Goal: Use online tool/utility: Utilize a website feature to perform a specific function

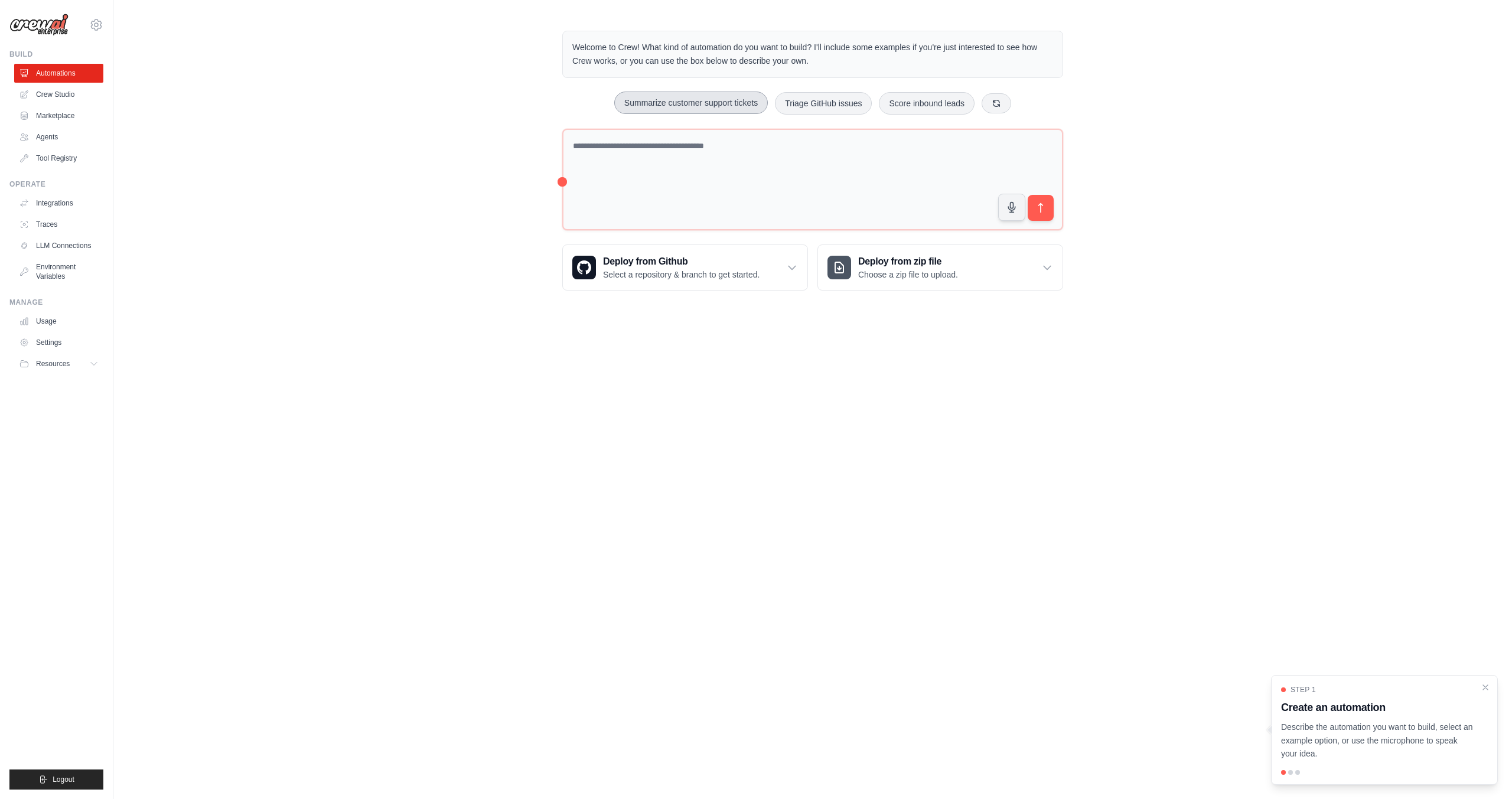
click at [657, 105] on button "Summarize customer support tickets" at bounding box center [691, 103] width 154 height 23
type textarea "**********"
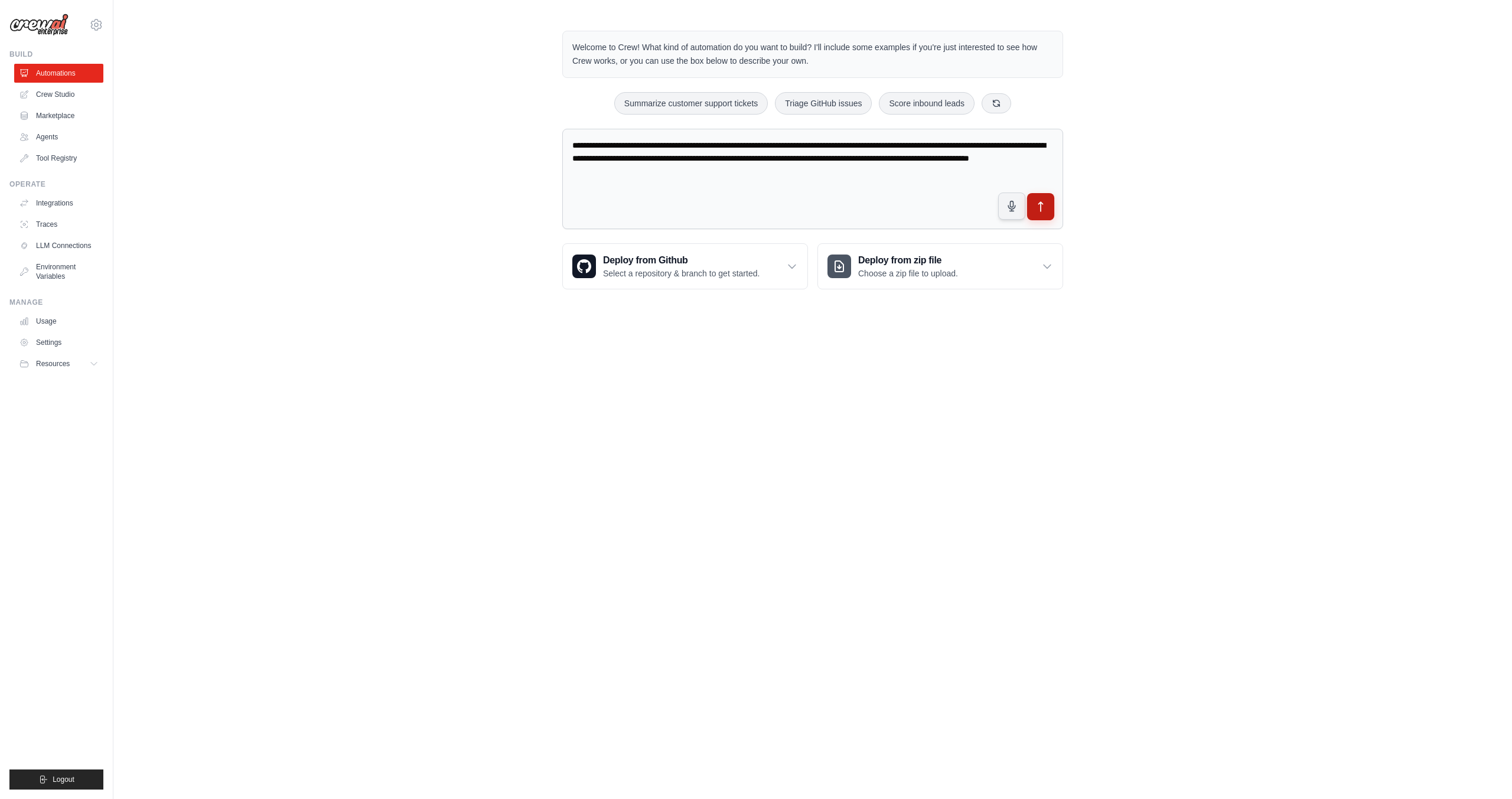
click at [1047, 212] on button "submit" at bounding box center [1041, 207] width 27 height 27
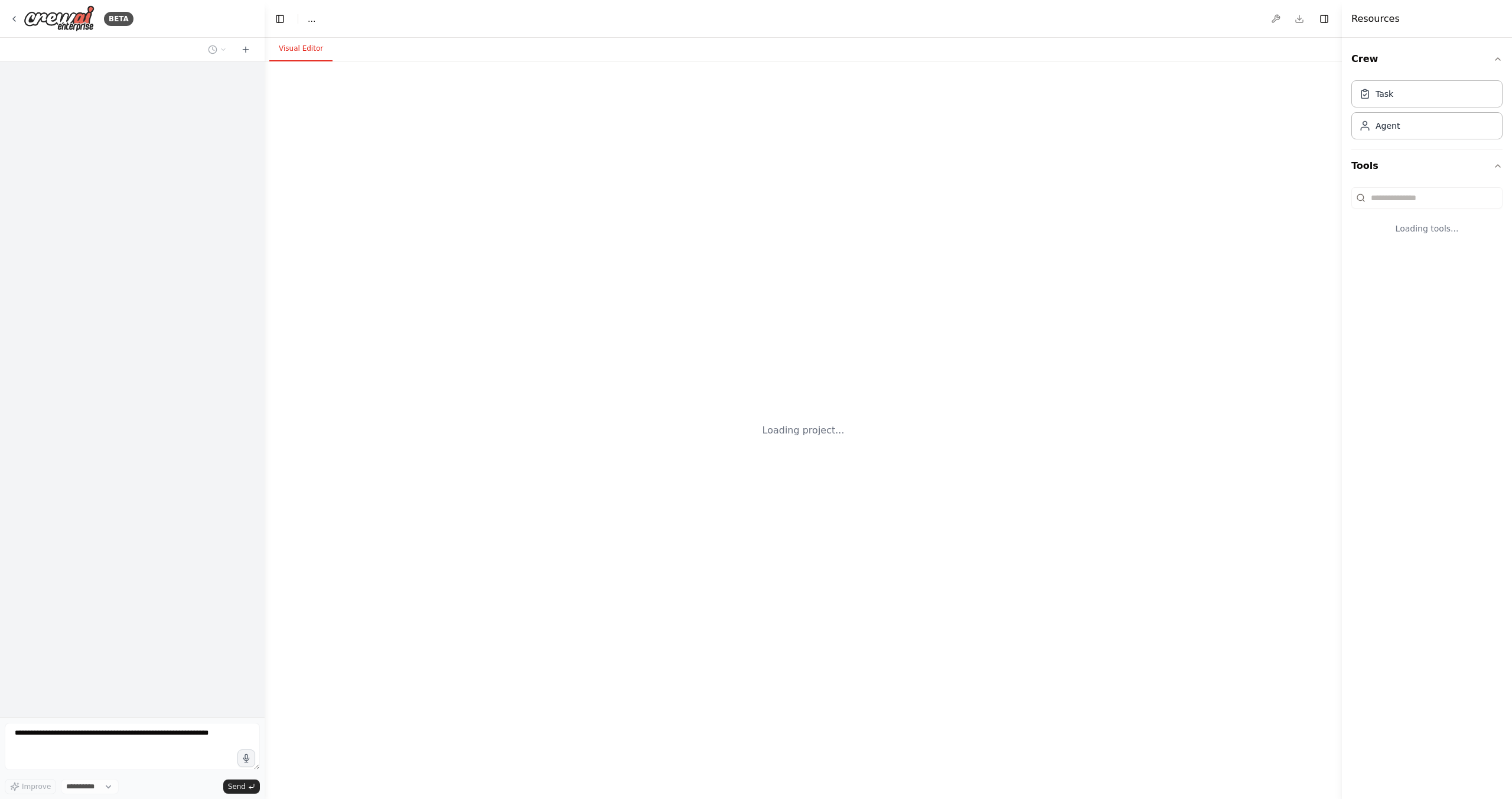
select select "****"
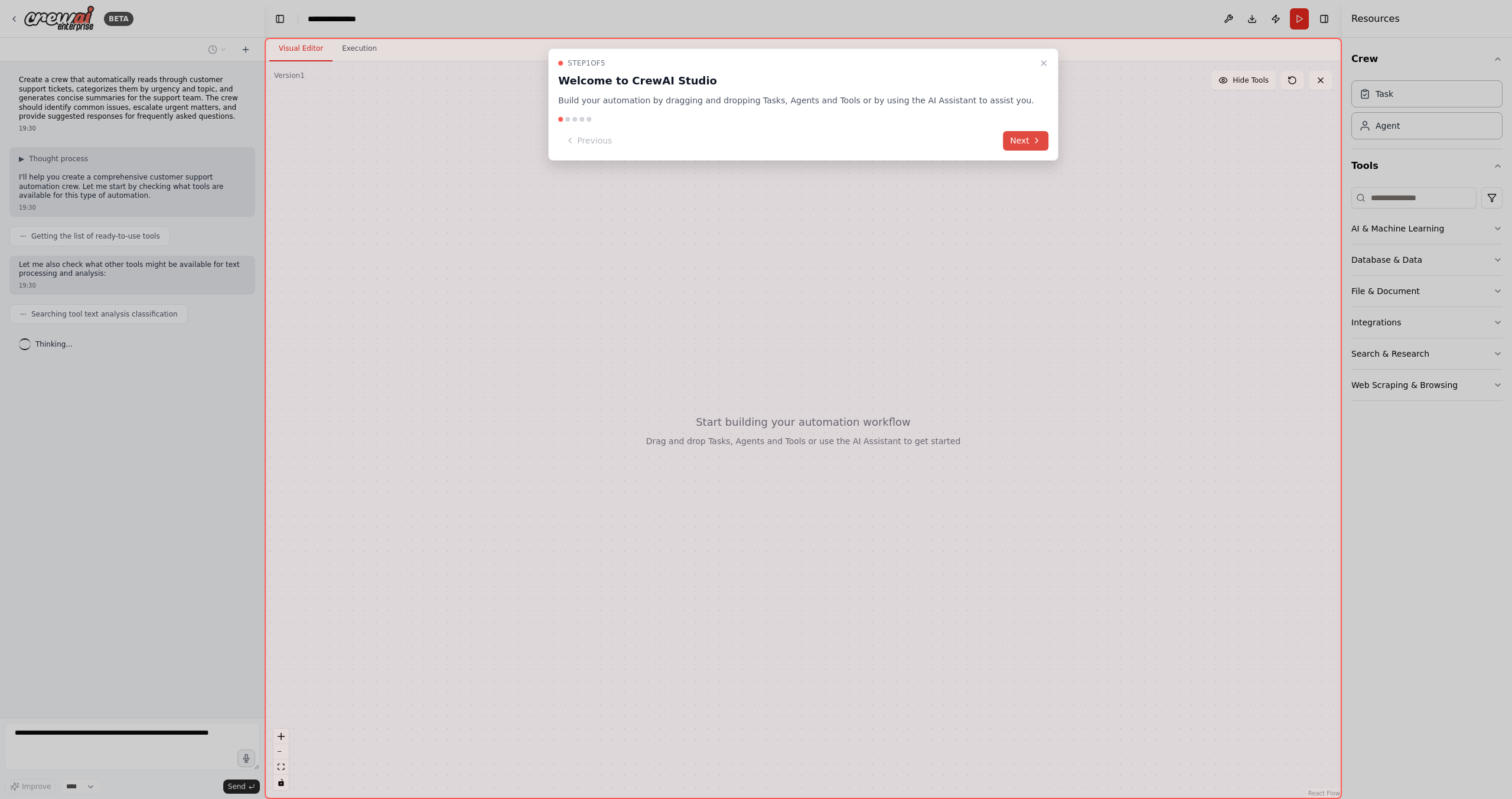
click at [1002, 138] on button "Next" at bounding box center [1025, 141] width 45 height 20
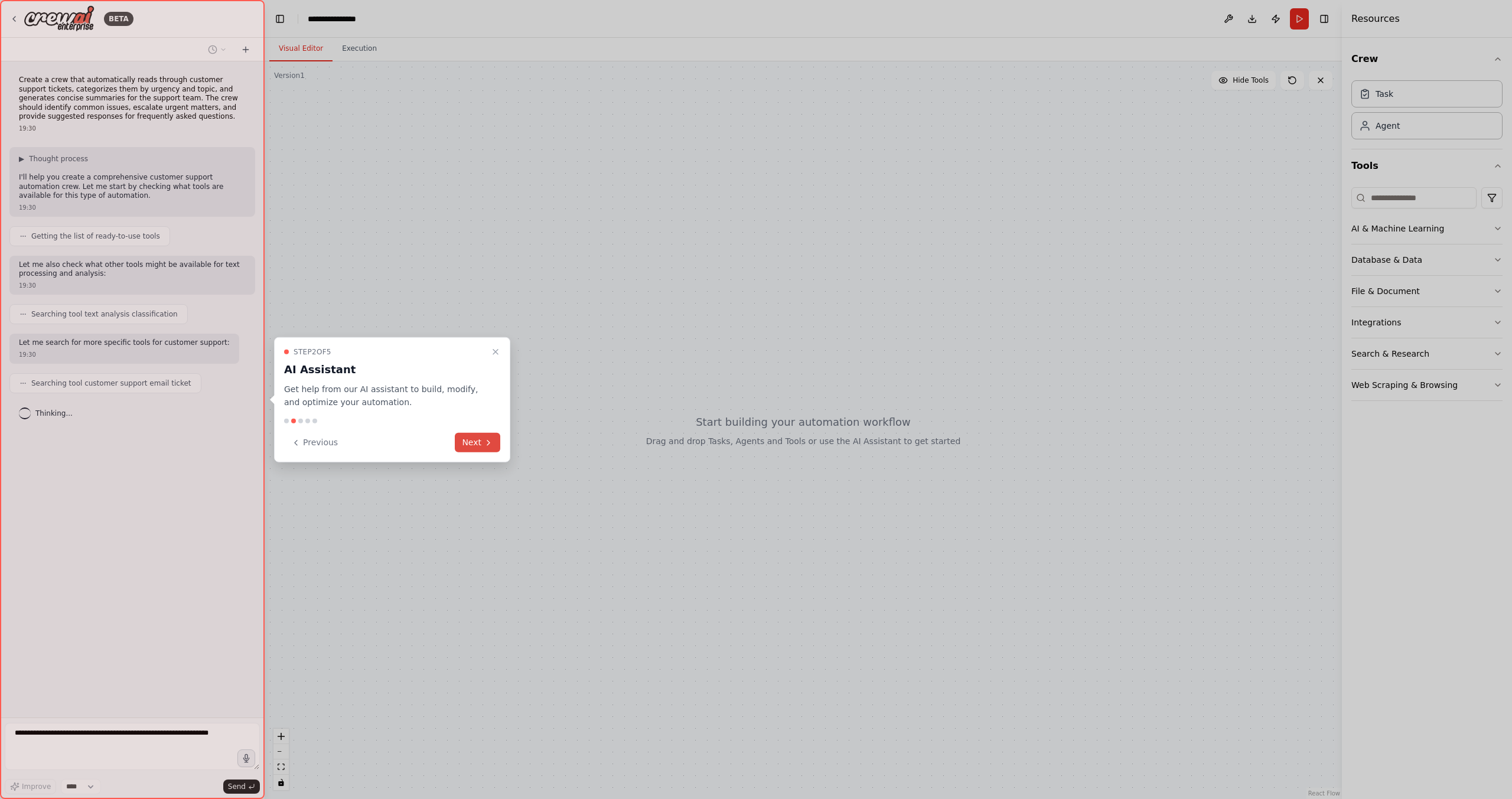
click at [469, 443] on button "Next" at bounding box center [477, 442] width 45 height 20
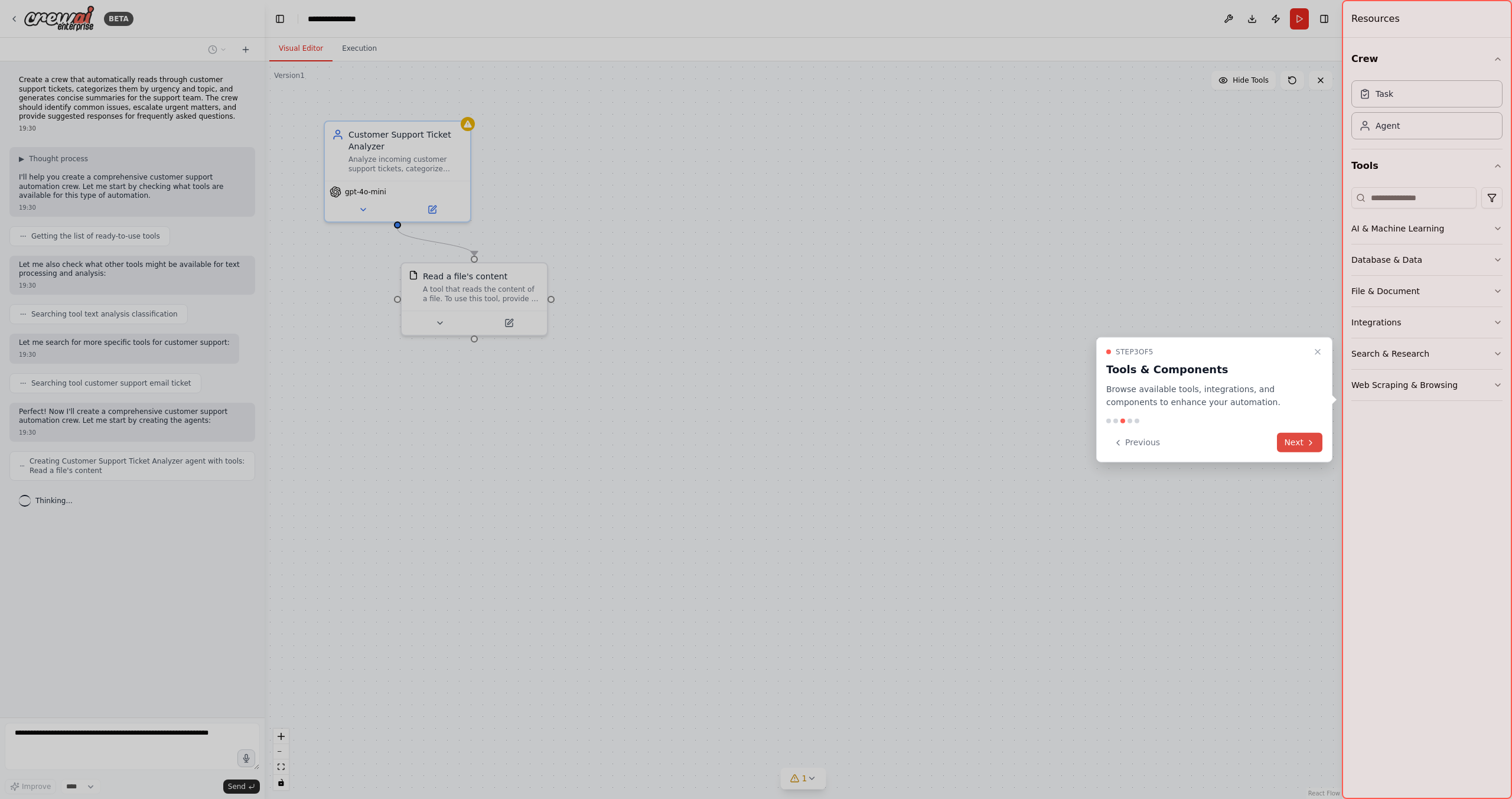
click at [1296, 441] on button "Next" at bounding box center [1299, 442] width 45 height 20
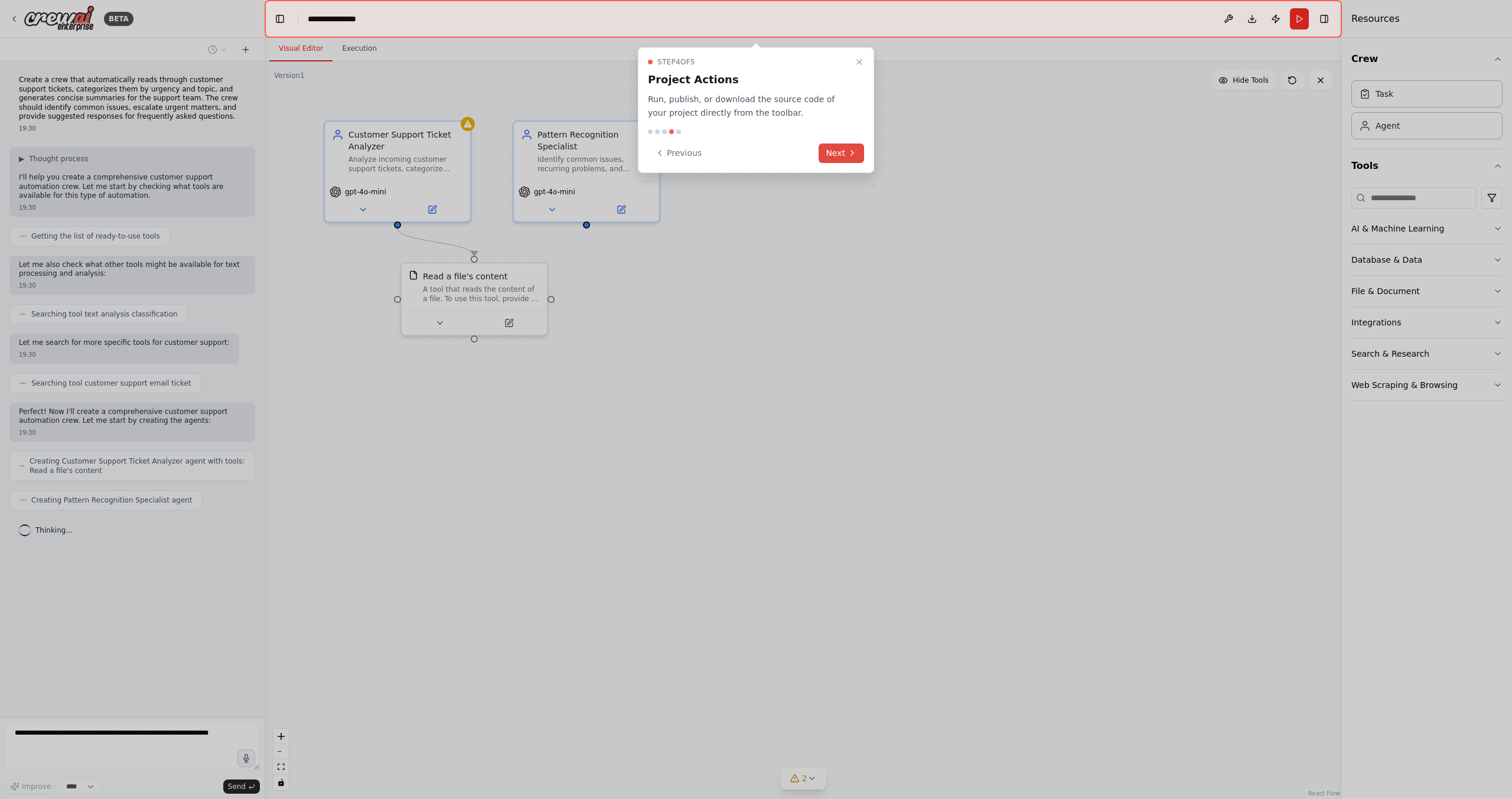
click at [841, 155] on button "Next" at bounding box center [841, 153] width 45 height 20
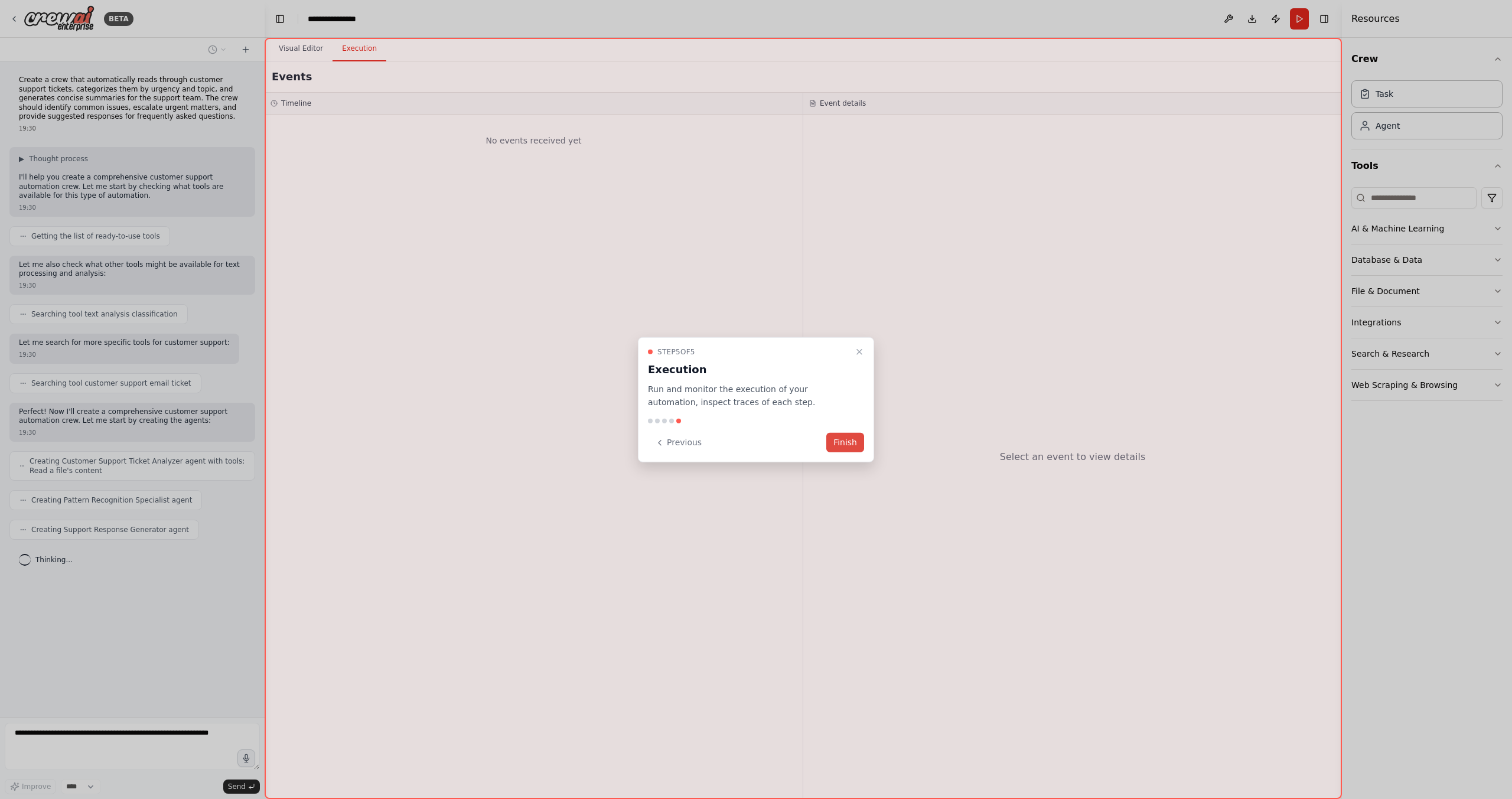
click at [844, 445] on button "Finish" at bounding box center [845, 442] width 38 height 20
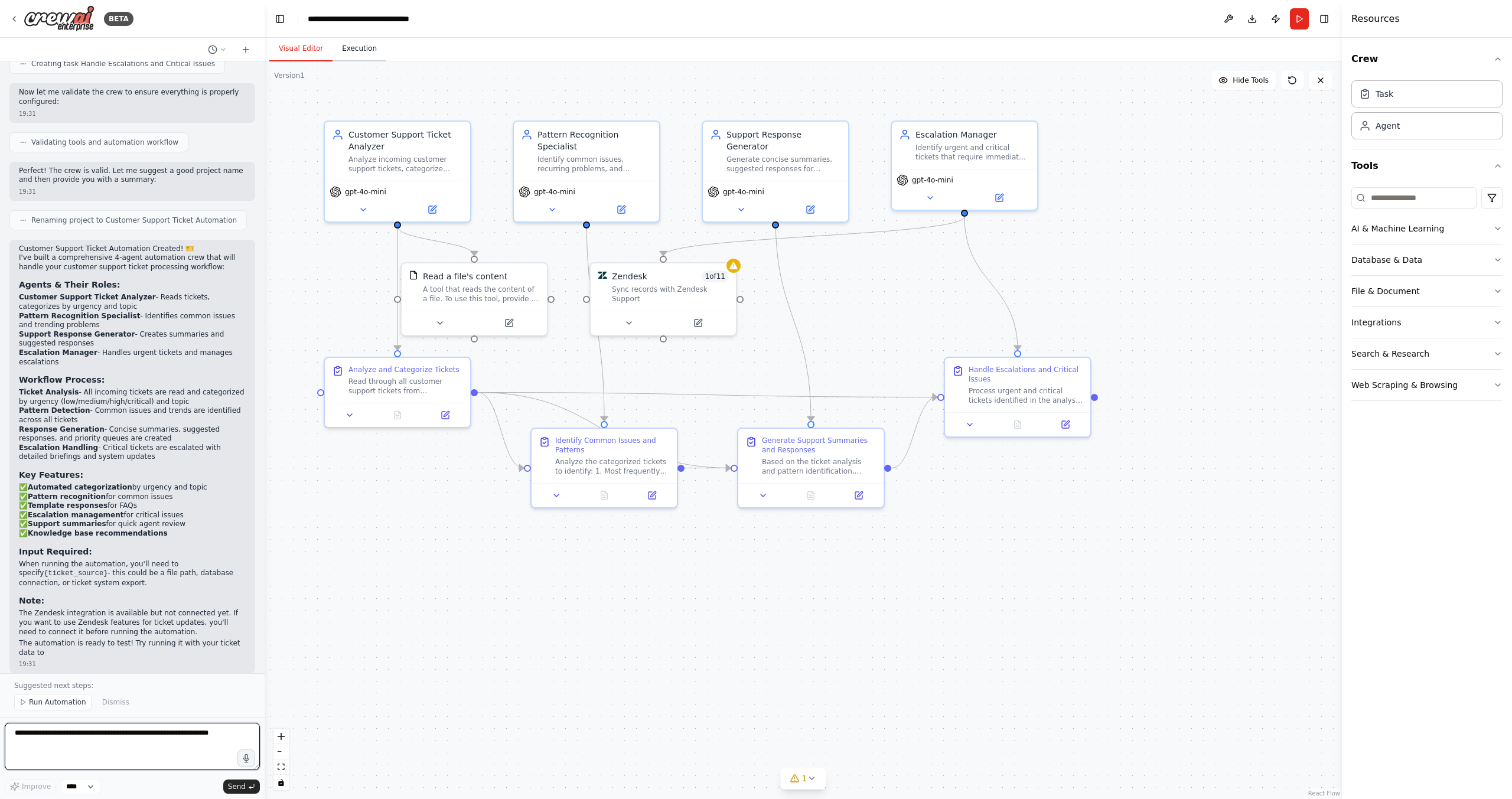
scroll to position [661, 0]
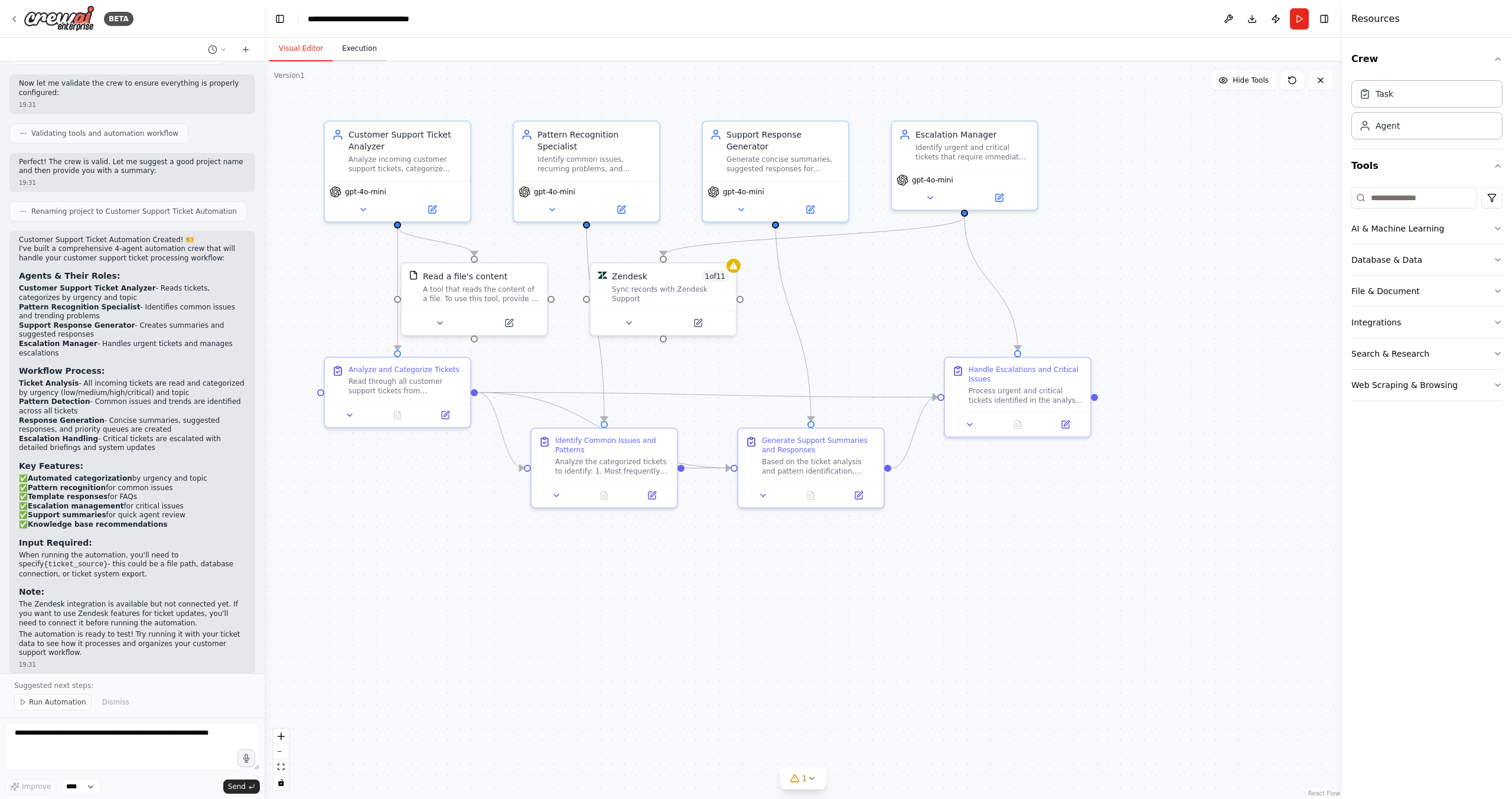
click at [355, 44] on button "Execution" at bounding box center [359, 49] width 53 height 25
click at [305, 47] on button "Visual Editor" at bounding box center [301, 49] width 63 height 25
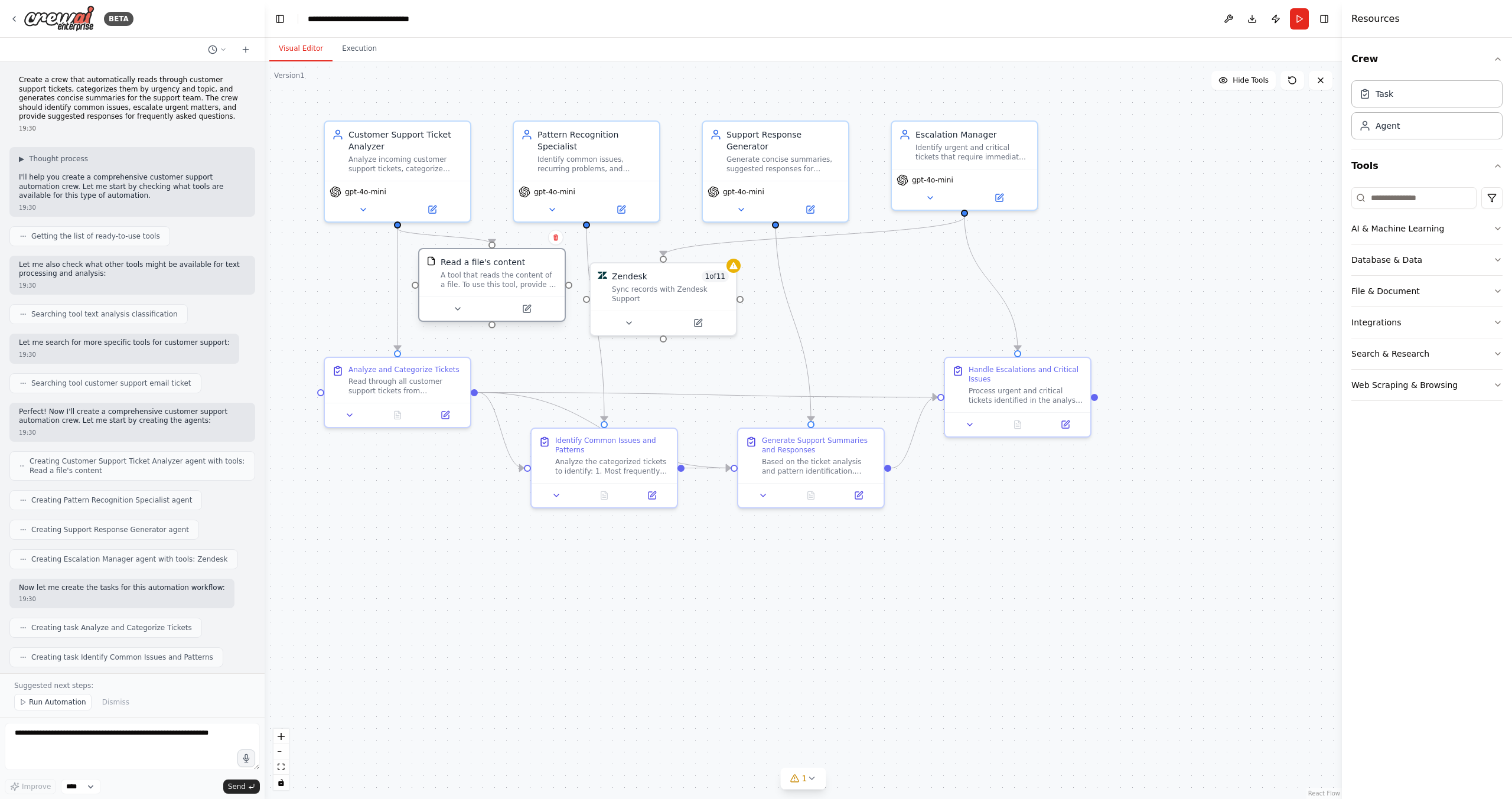
drag, startPoint x: 446, startPoint y: 294, endPoint x: 467, endPoint y: 278, distance: 26.4
click at [467, 278] on div "A tool that reads the content of a file. To use this tool, provide a 'file_path…" at bounding box center [498, 279] width 117 height 19
drag, startPoint x: 629, startPoint y: 292, endPoint x: 665, endPoint y: 291, distance: 36.0
click at [665, 291] on div "Zendesk 1 of 11 Sync records with Zendesk Support" at bounding box center [704, 284] width 145 height 47
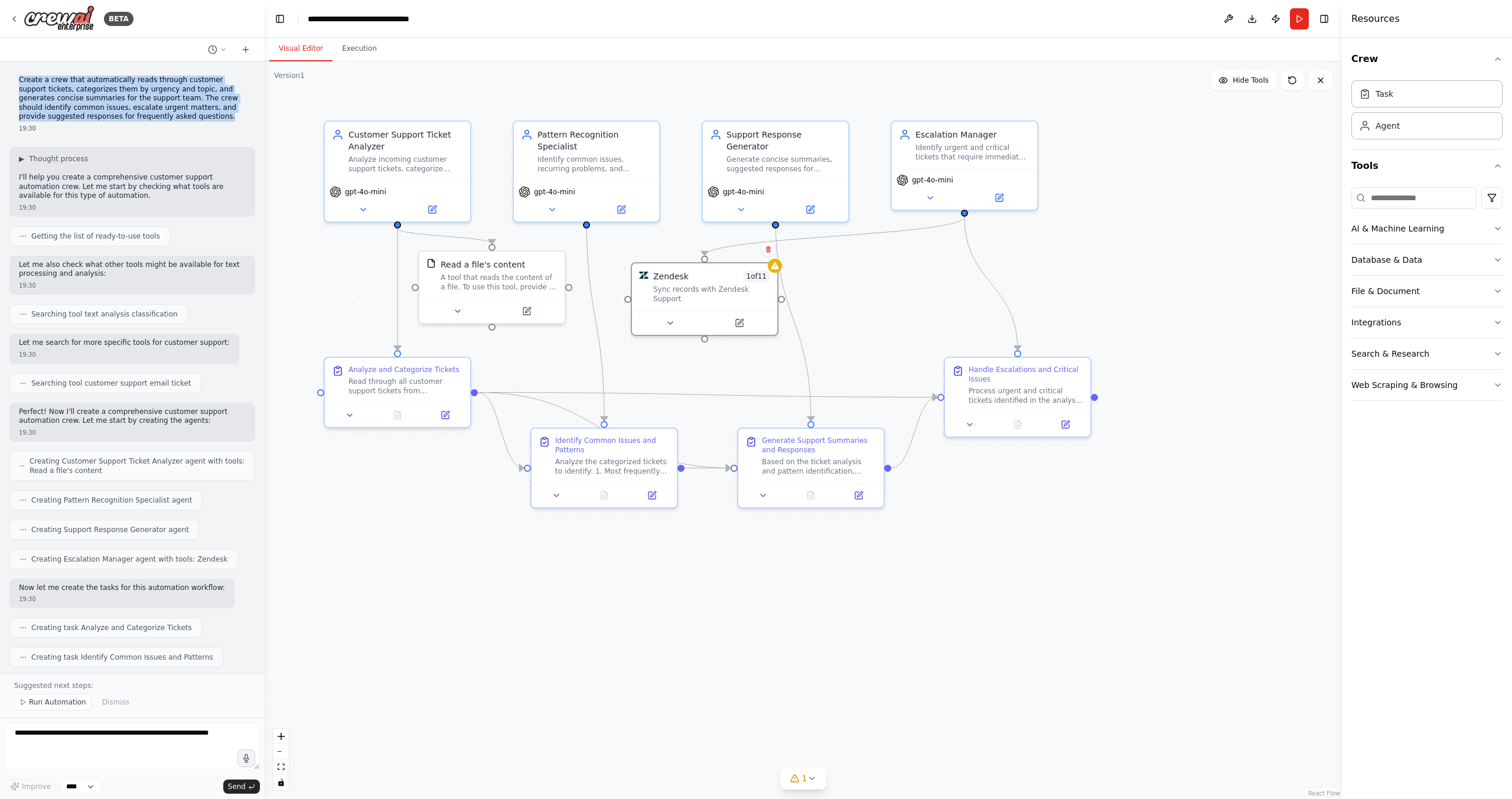
drag, startPoint x: 20, startPoint y: 80, endPoint x: 161, endPoint y: 116, distance: 145.5
click at [161, 116] on p "Create a crew that automatically reads through customer support tickets, catego…" at bounding box center [132, 98] width 227 height 46
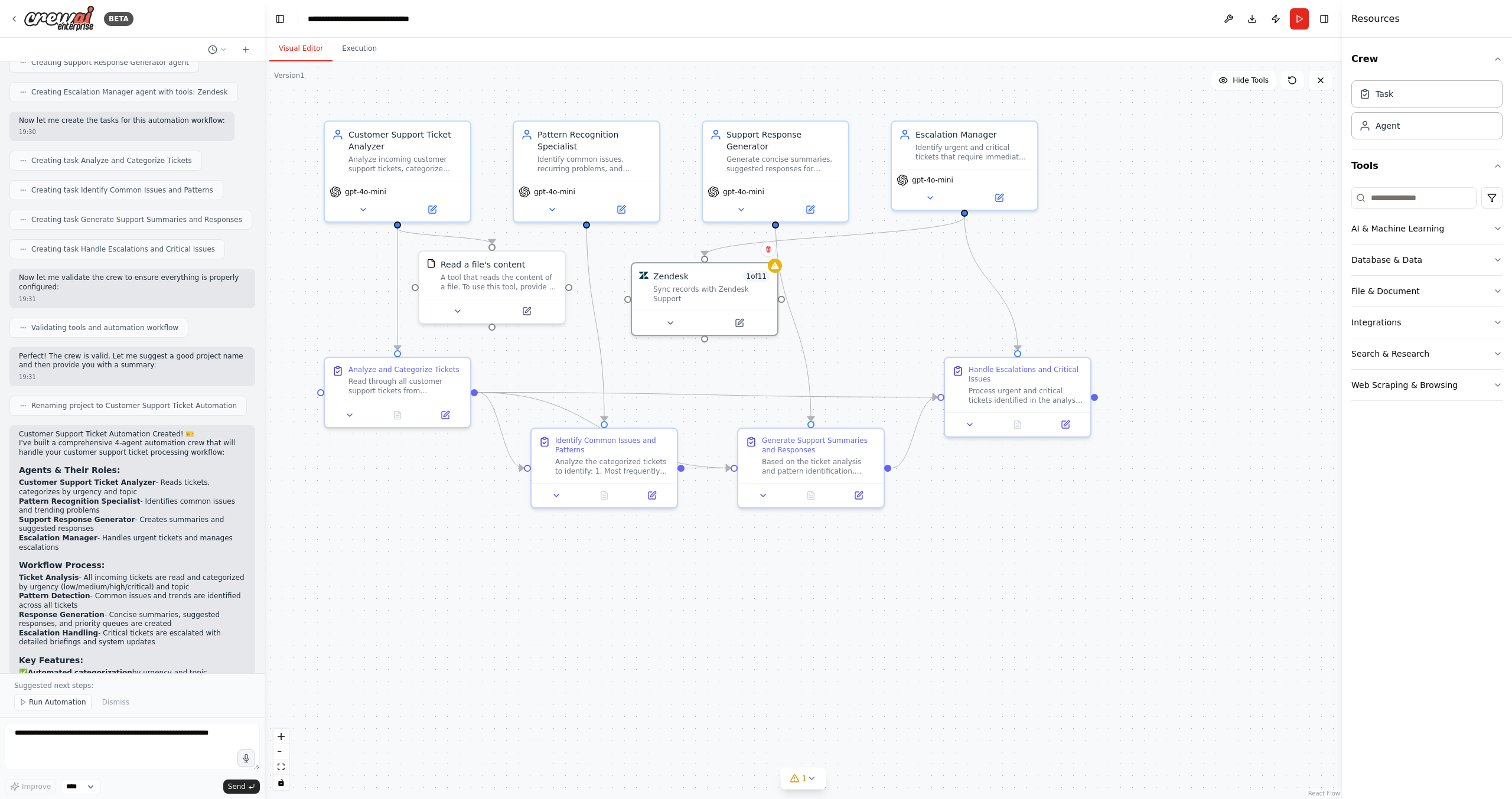
scroll to position [661, 0]
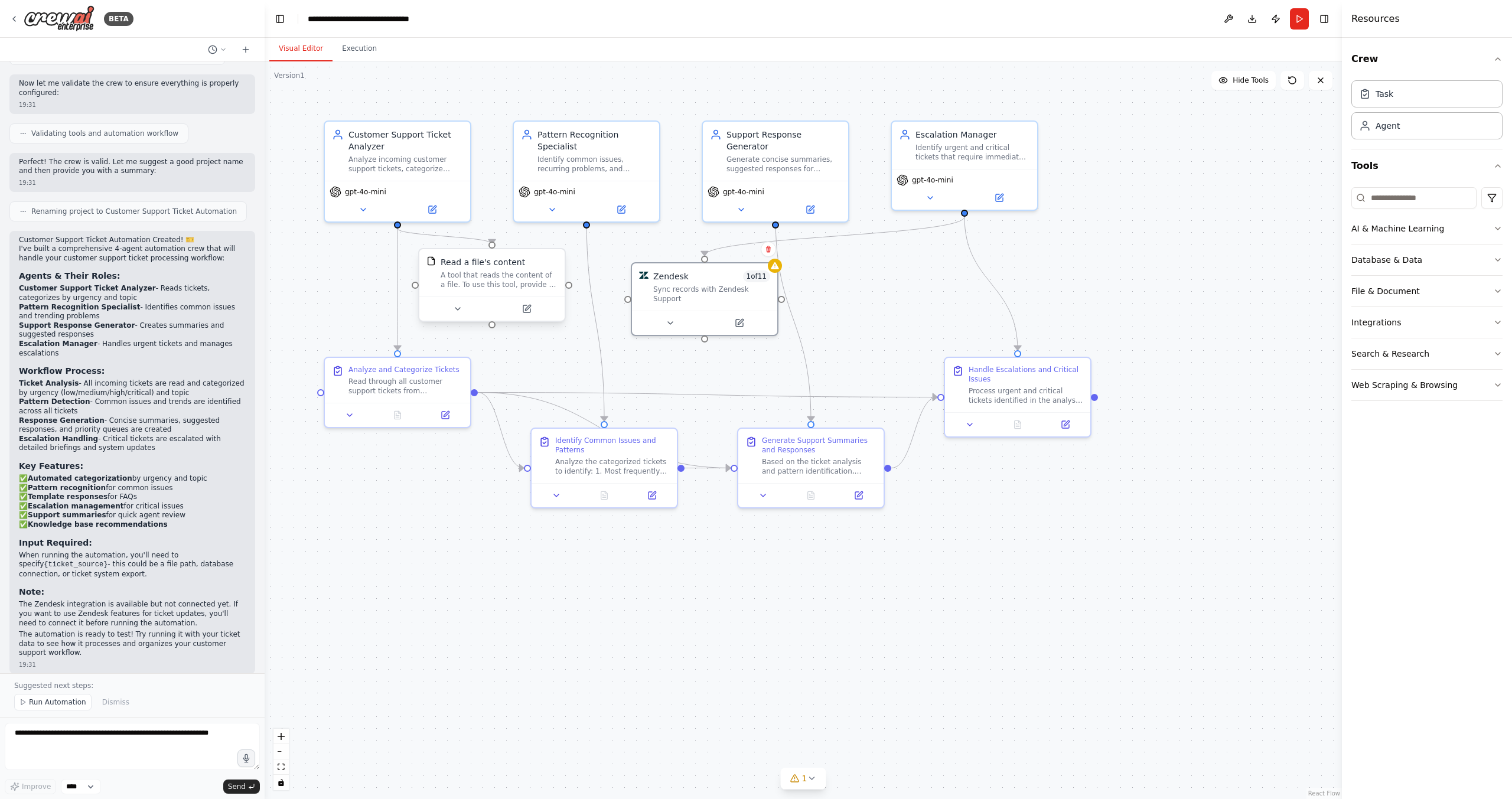
click at [500, 280] on div "A tool that reads the content of a file. To use this tool, provide a 'file_path…" at bounding box center [498, 279] width 117 height 19
click at [538, 284] on div "A tool that reads the content of a file. To use this tool, provide a 'file_path…" at bounding box center [498, 279] width 117 height 19
click at [522, 313] on icon at bounding box center [527, 308] width 10 height 10
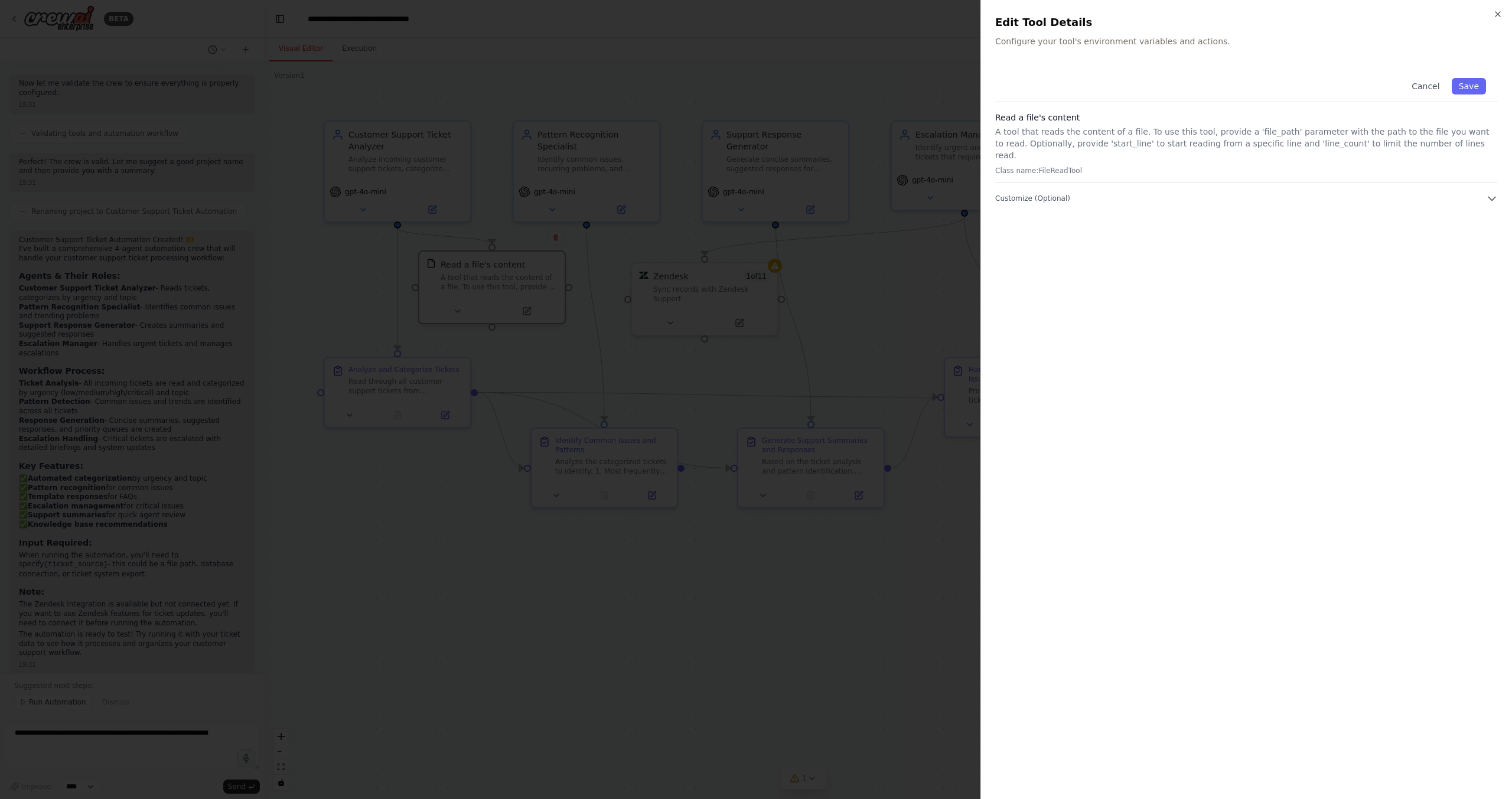
click at [1375, 178] on div "Cancel Save Read a file's content A tool that reads the content of a file. To u…" at bounding box center [1246, 135] width 503 height 138
click at [1481, 193] on button "Customize (Optional)" at bounding box center [1246, 199] width 503 height 12
click at [1422, 85] on button "Cancel" at bounding box center [1425, 87] width 42 height 17
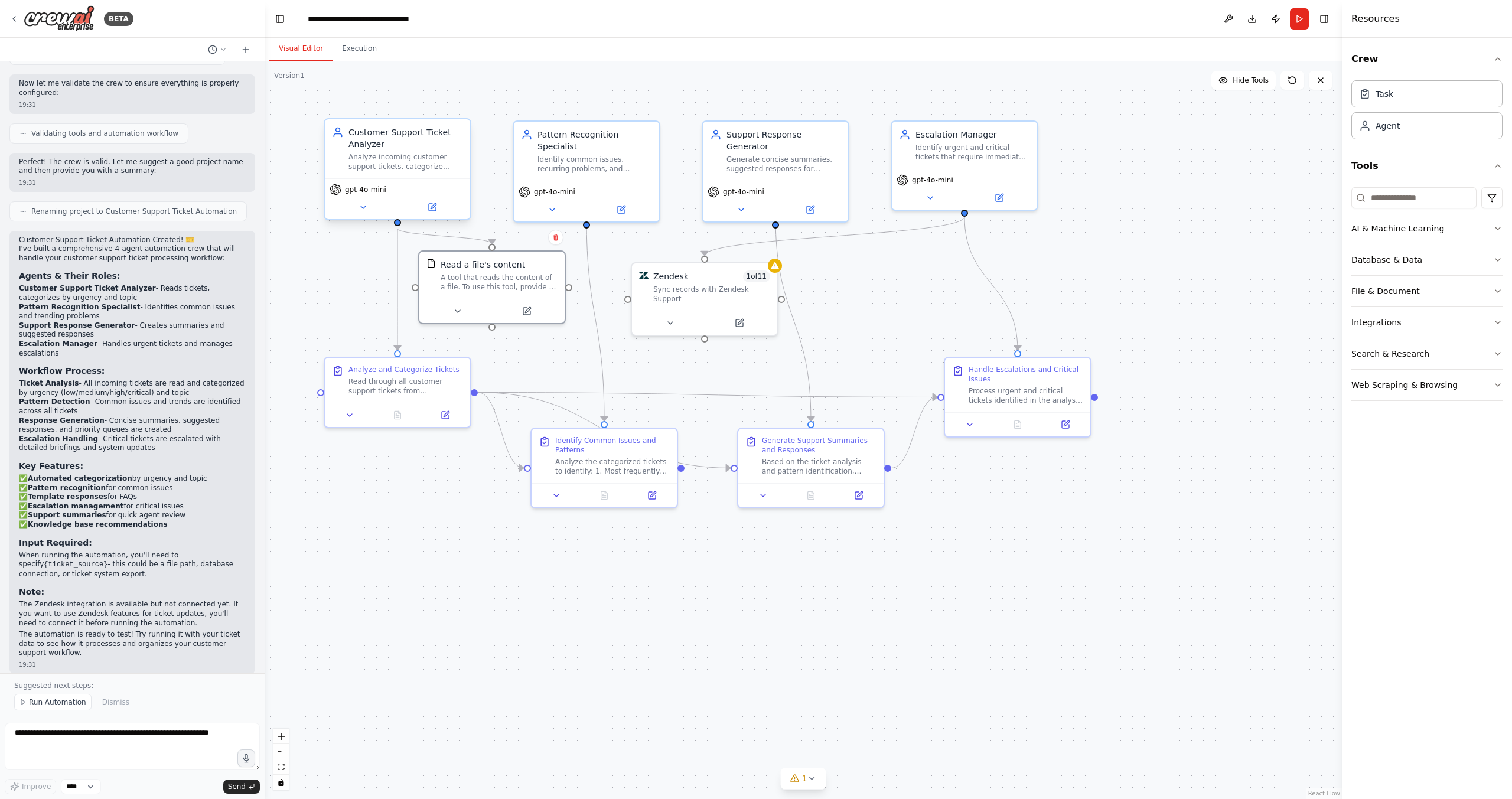
click at [391, 154] on div "Analyze incoming customer support tickets, categorize them by urgency (low, med…" at bounding box center [406, 161] width 114 height 19
click at [435, 208] on icon at bounding box center [432, 207] width 7 height 7
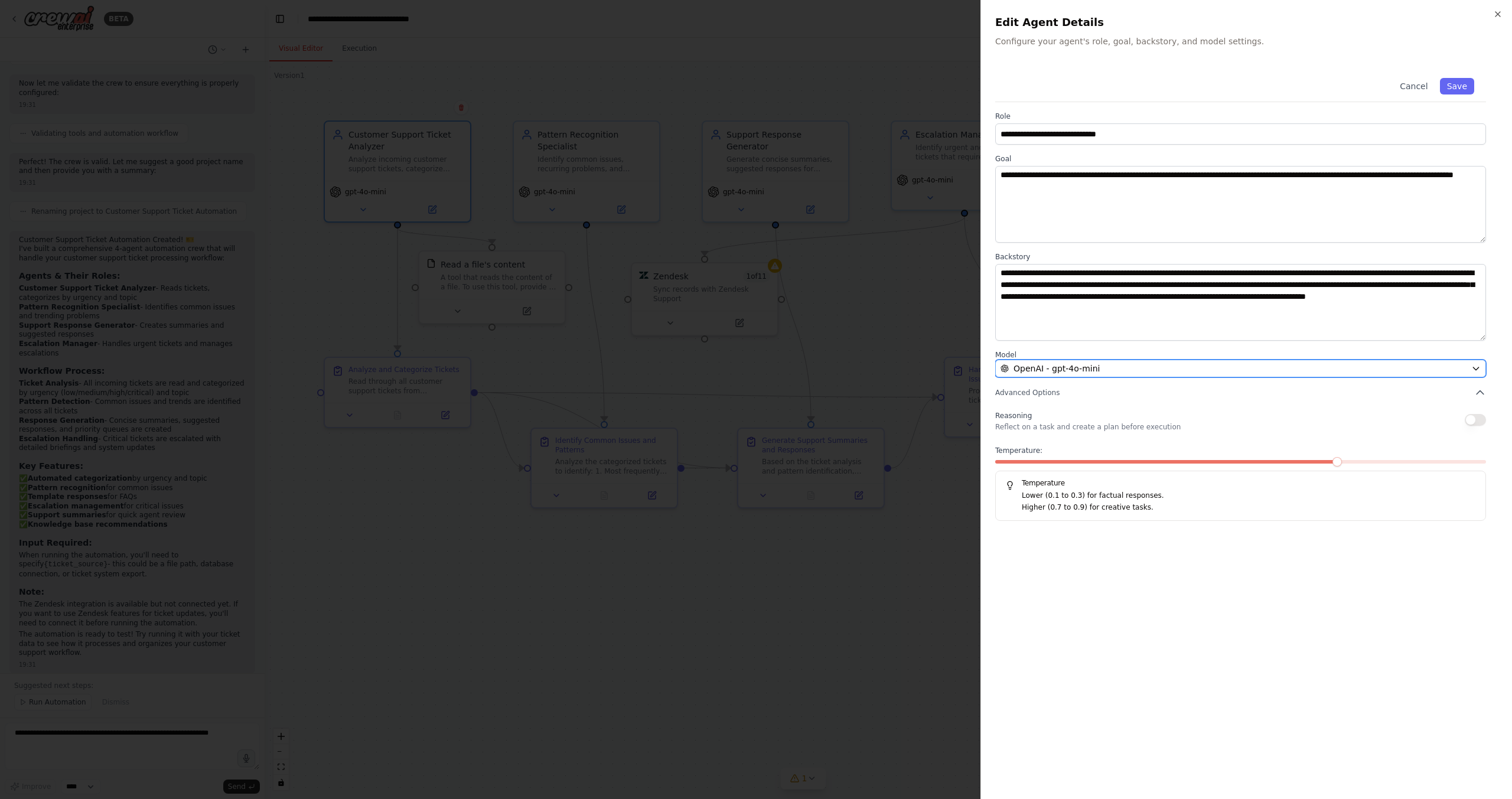
click at [1117, 370] on div "OpenAI - gpt-4o-mini" at bounding box center [1233, 369] width 466 height 12
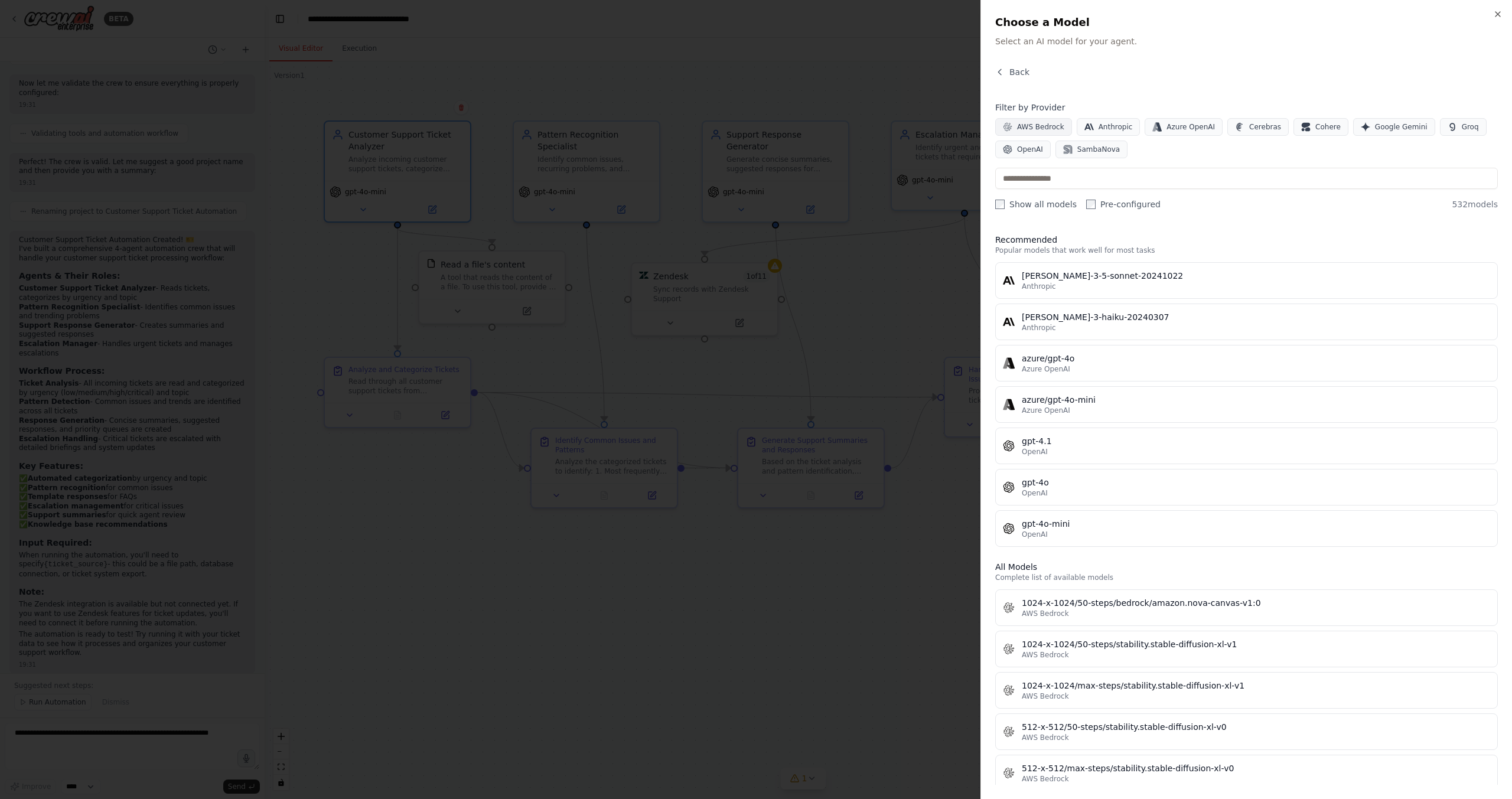
click at [1046, 127] on span "AWS Bedrock" at bounding box center [1040, 126] width 47 height 10
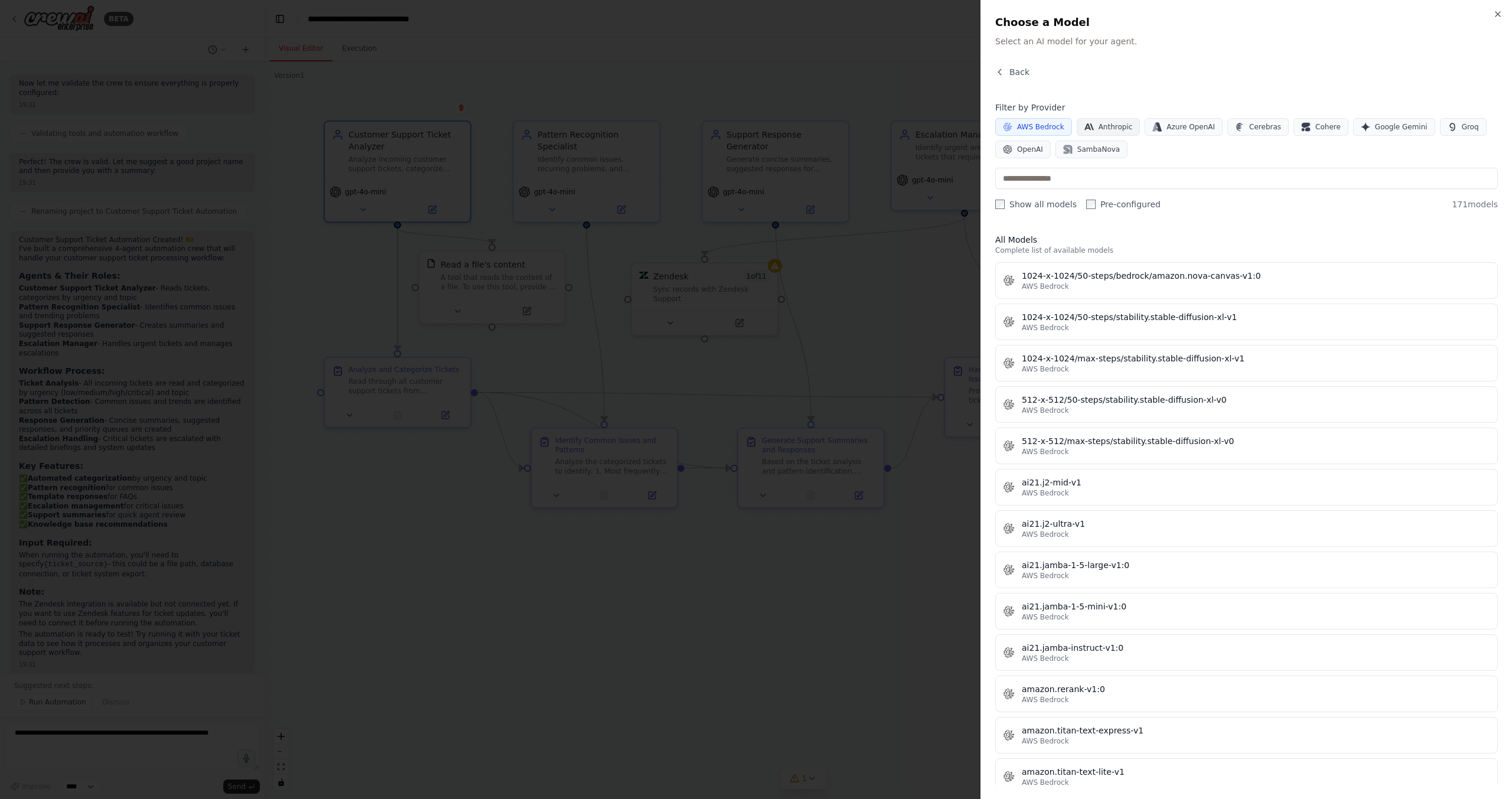
click at [1088, 128] on button "Anthropic" at bounding box center [1108, 127] width 64 height 18
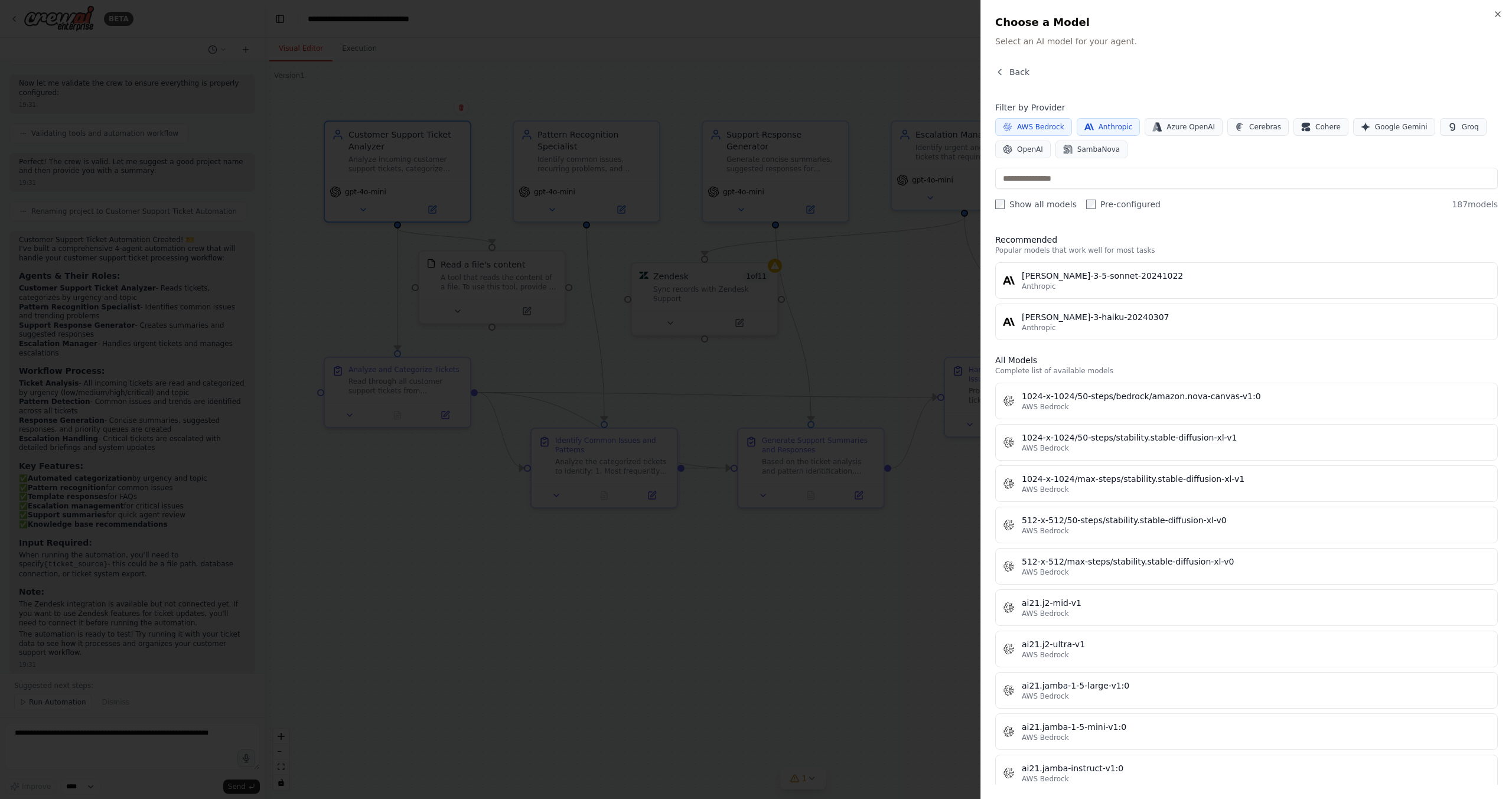
click at [1112, 132] on button "Anthropic" at bounding box center [1108, 127] width 64 height 18
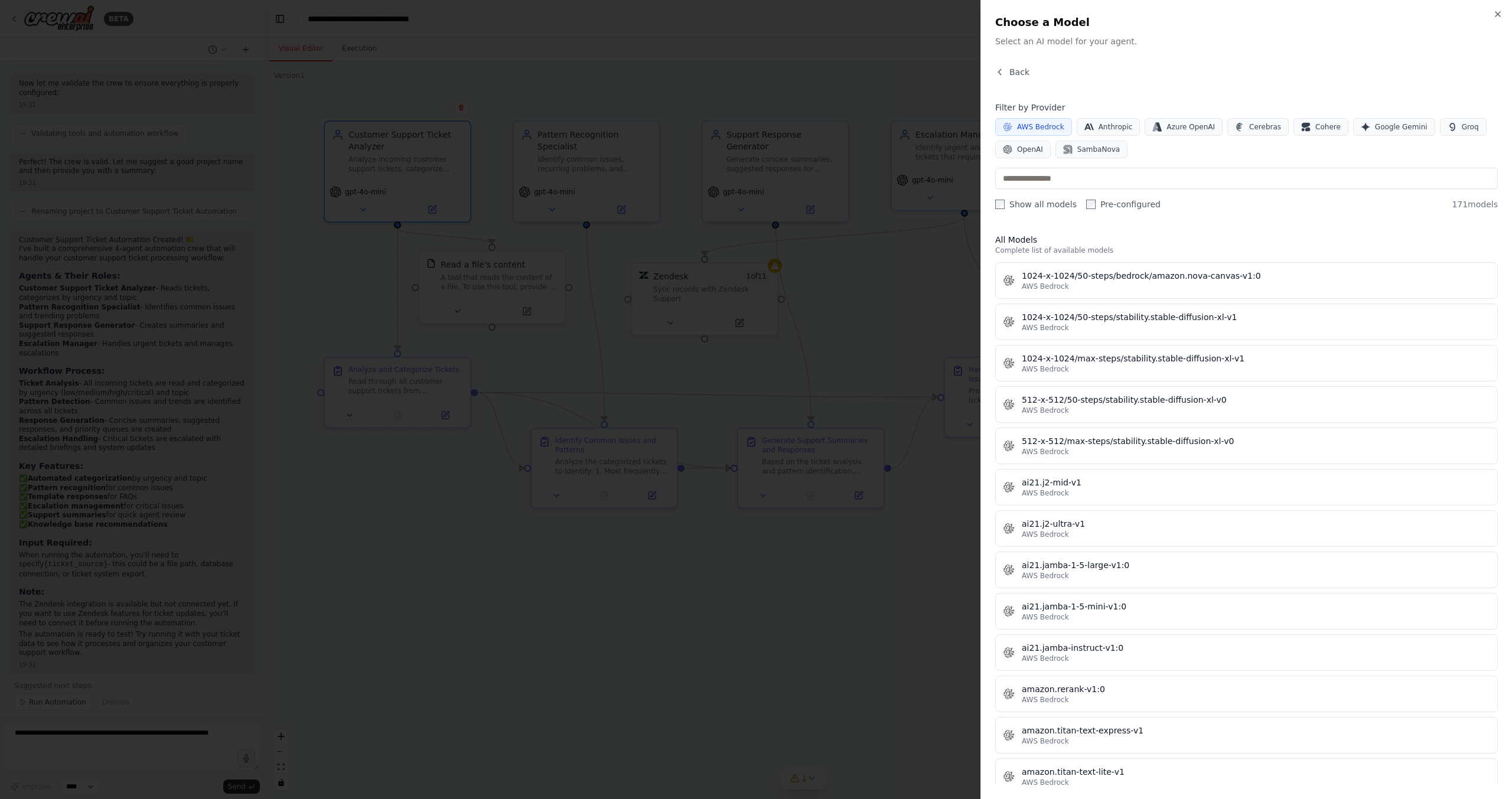
click at [1030, 114] on div "Filter by Provider AWS Bedrock Anthropic Azure OpenAI Cerebras Cohere Google Ge…" at bounding box center [1246, 129] width 503 height 56
click at [1033, 120] on button "AWS Bedrock" at bounding box center [1033, 127] width 77 height 18
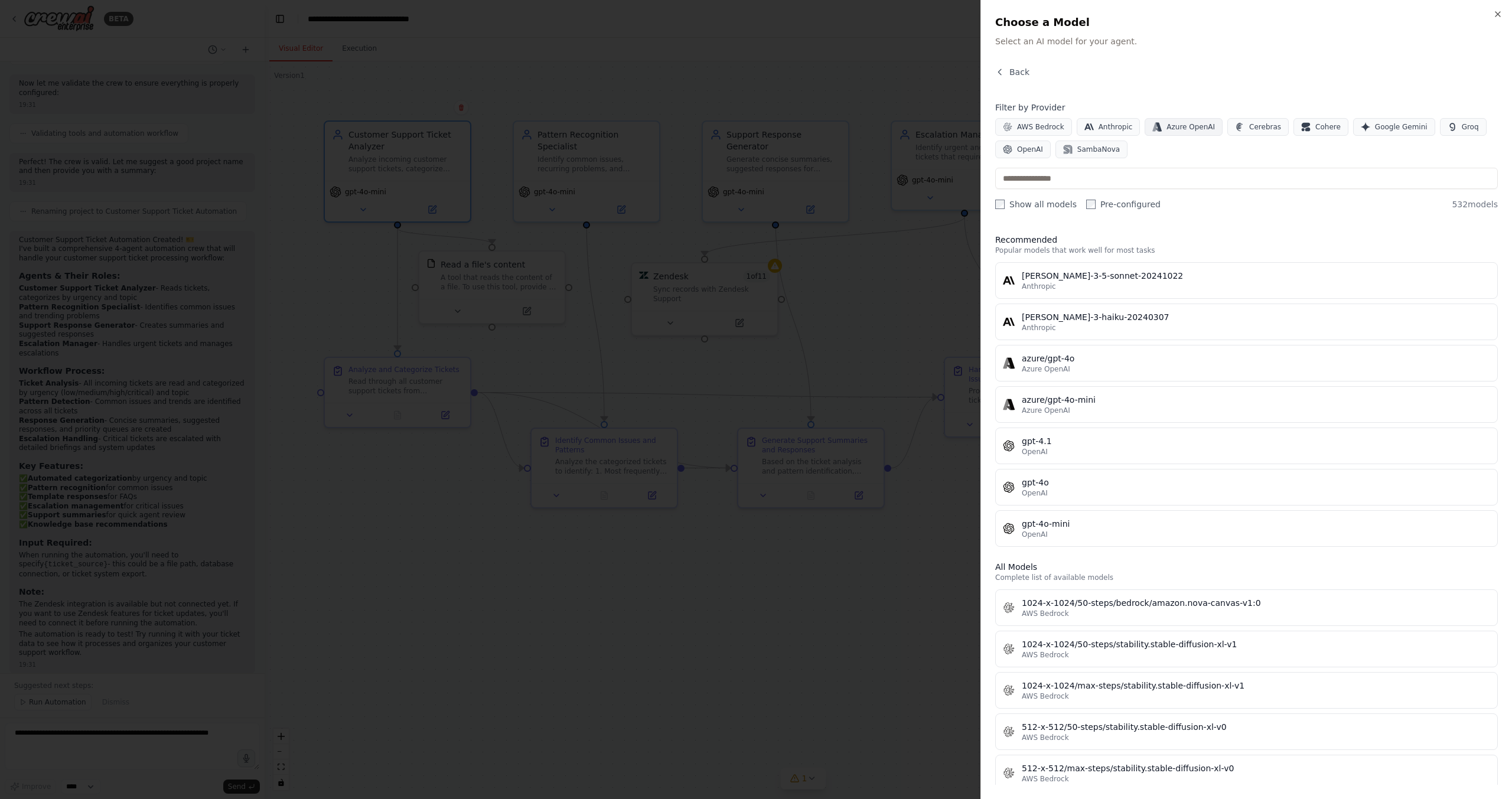
click at [1191, 126] on span "Azure OpenAI" at bounding box center [1191, 126] width 48 height 10
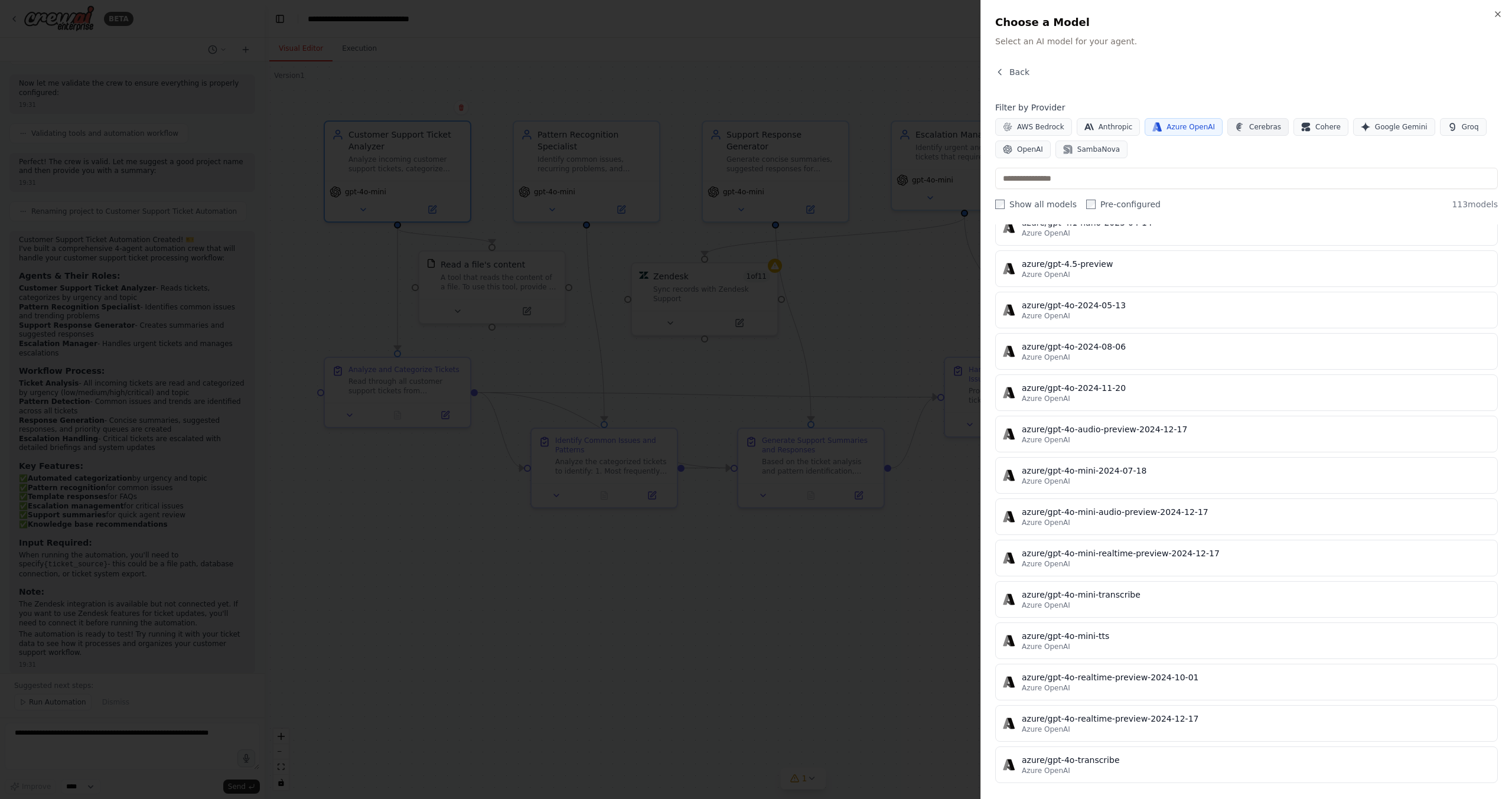
scroll to position [1843, 0]
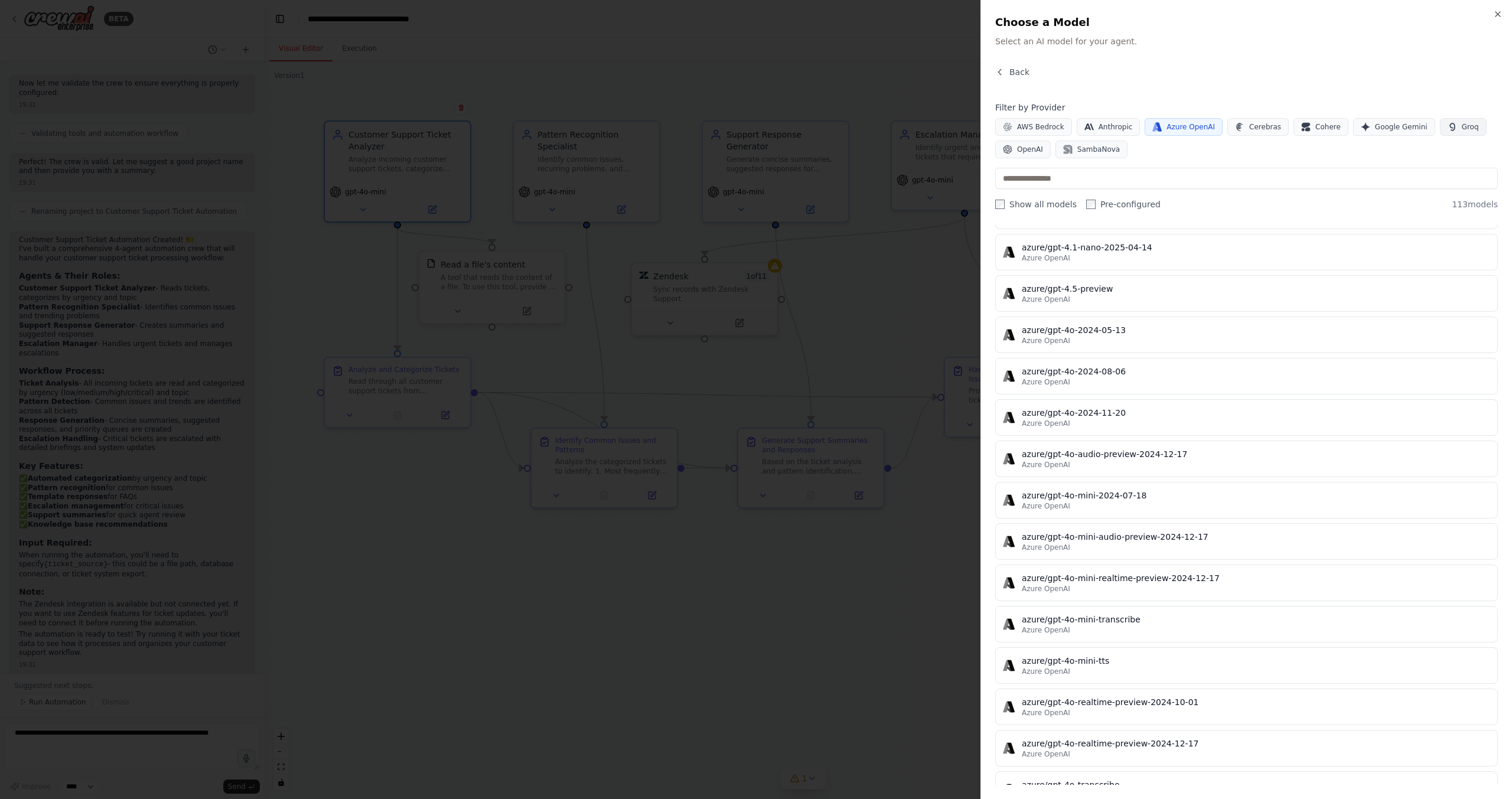
click at [1462, 122] on span "Groq" at bounding box center [1470, 126] width 17 height 10
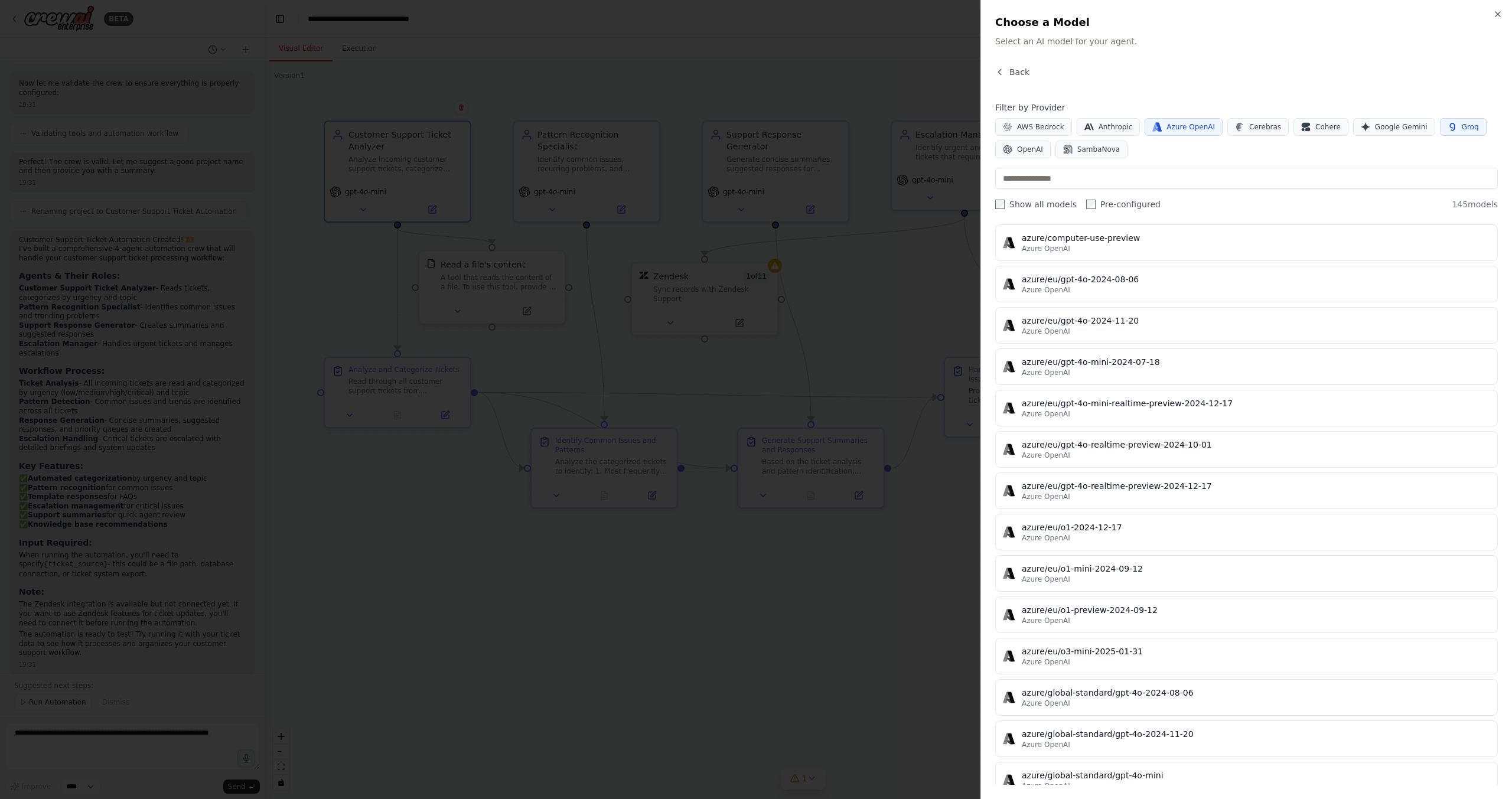
scroll to position [0, 0]
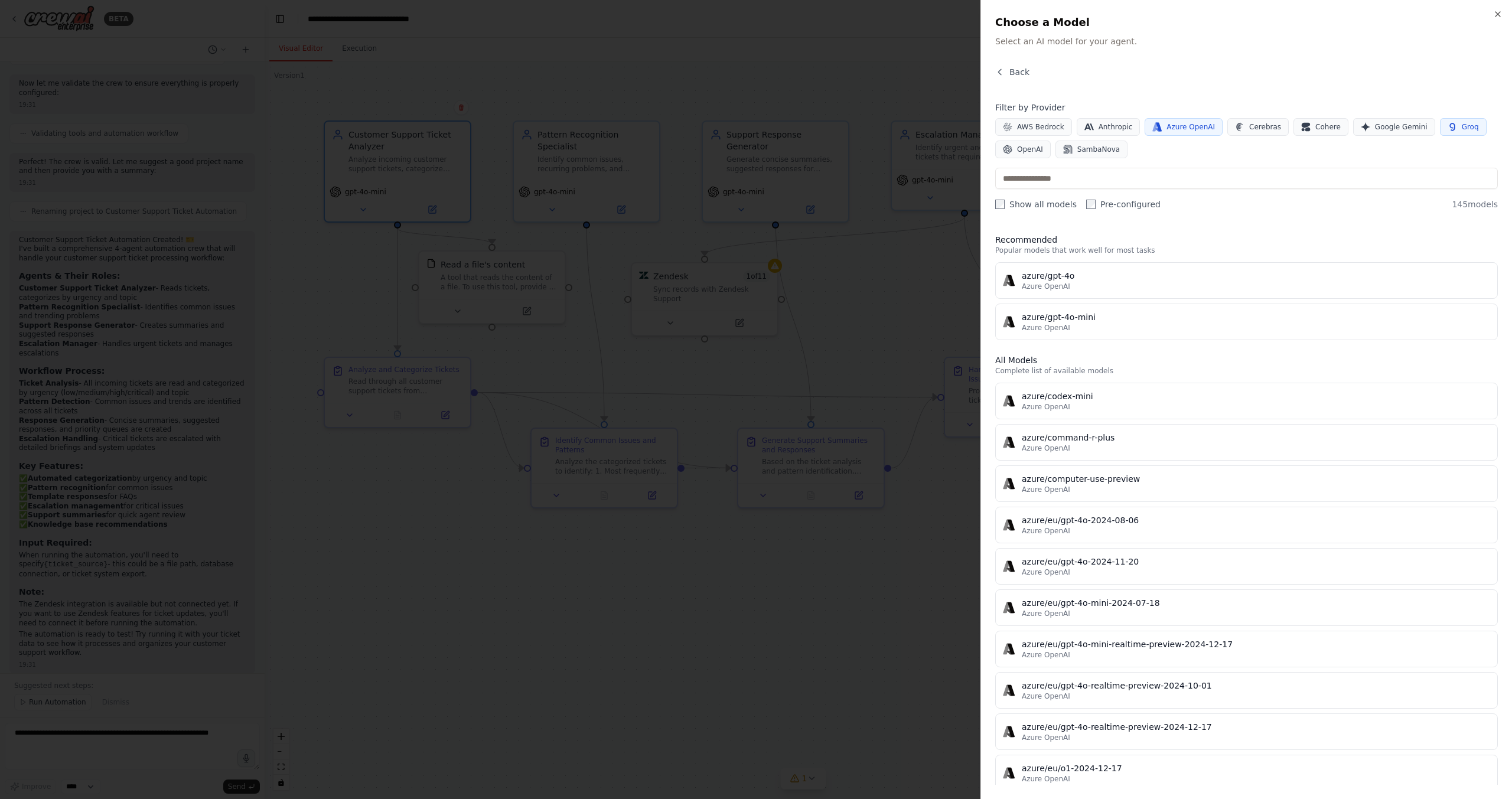
click at [1172, 128] on span "Azure OpenAI" at bounding box center [1191, 126] width 48 height 10
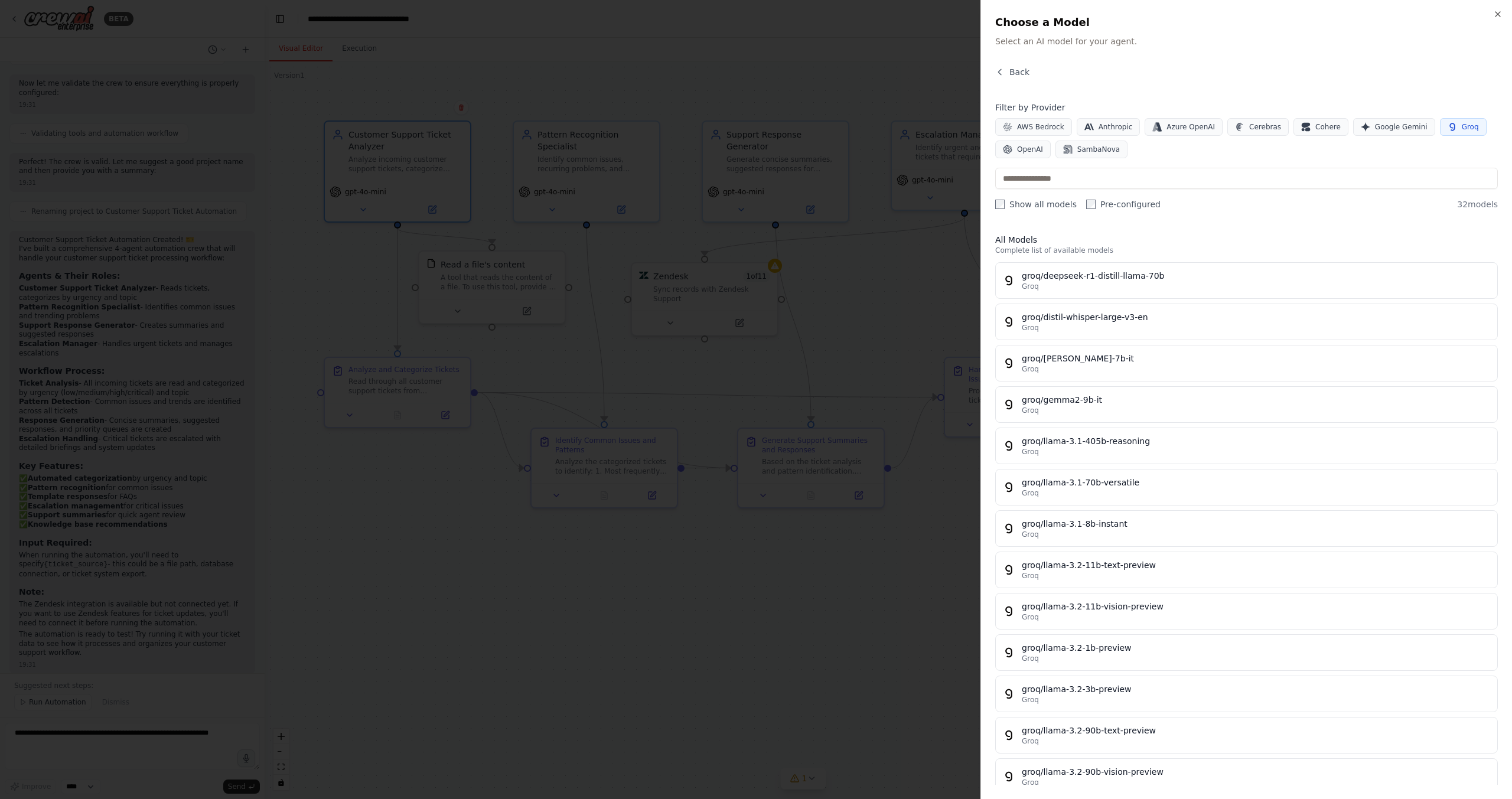
click at [1441, 132] on button "Groq" at bounding box center [1463, 127] width 47 height 18
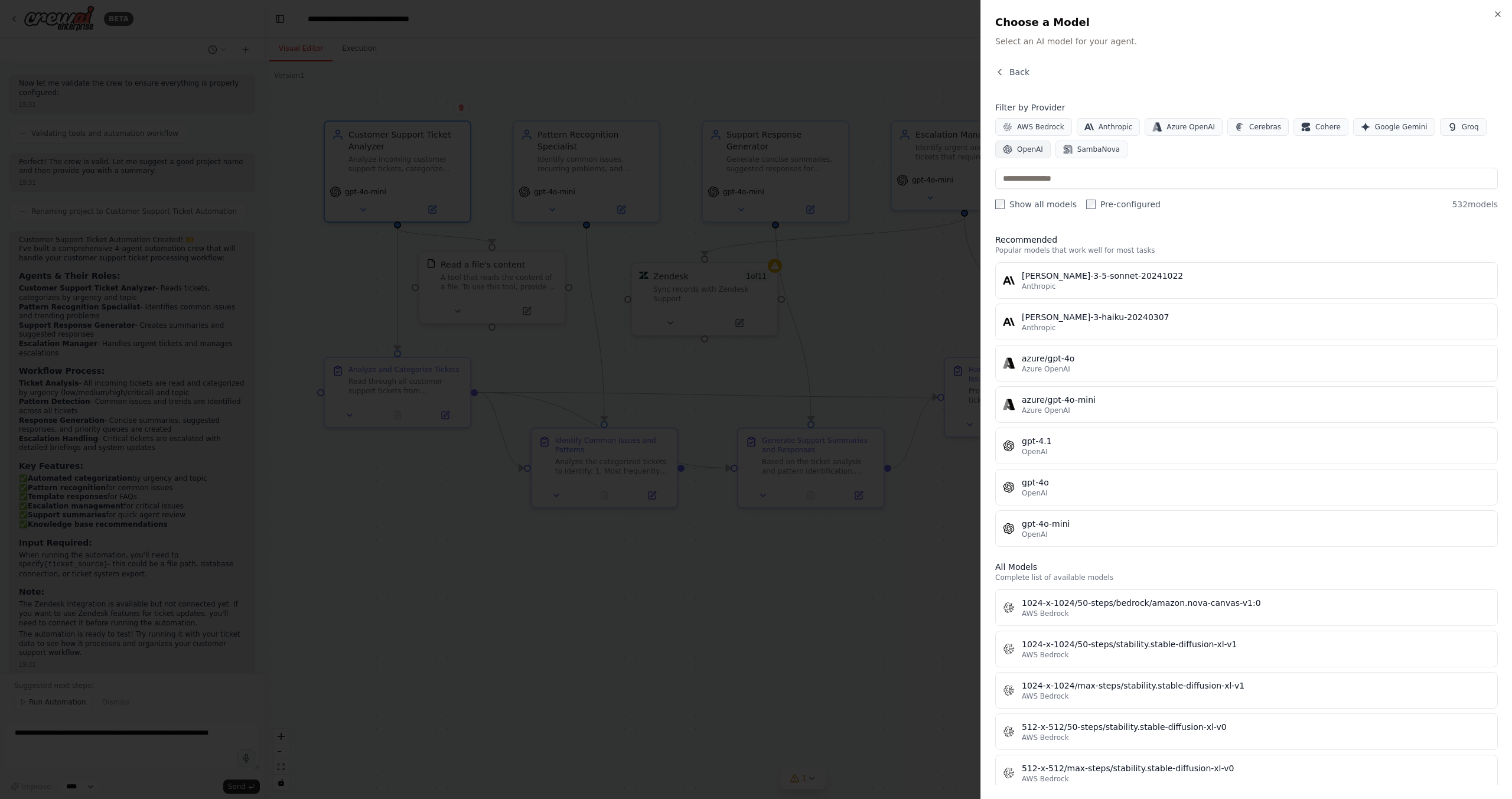
click at [1037, 145] on span "OpenAI" at bounding box center [1030, 149] width 26 height 10
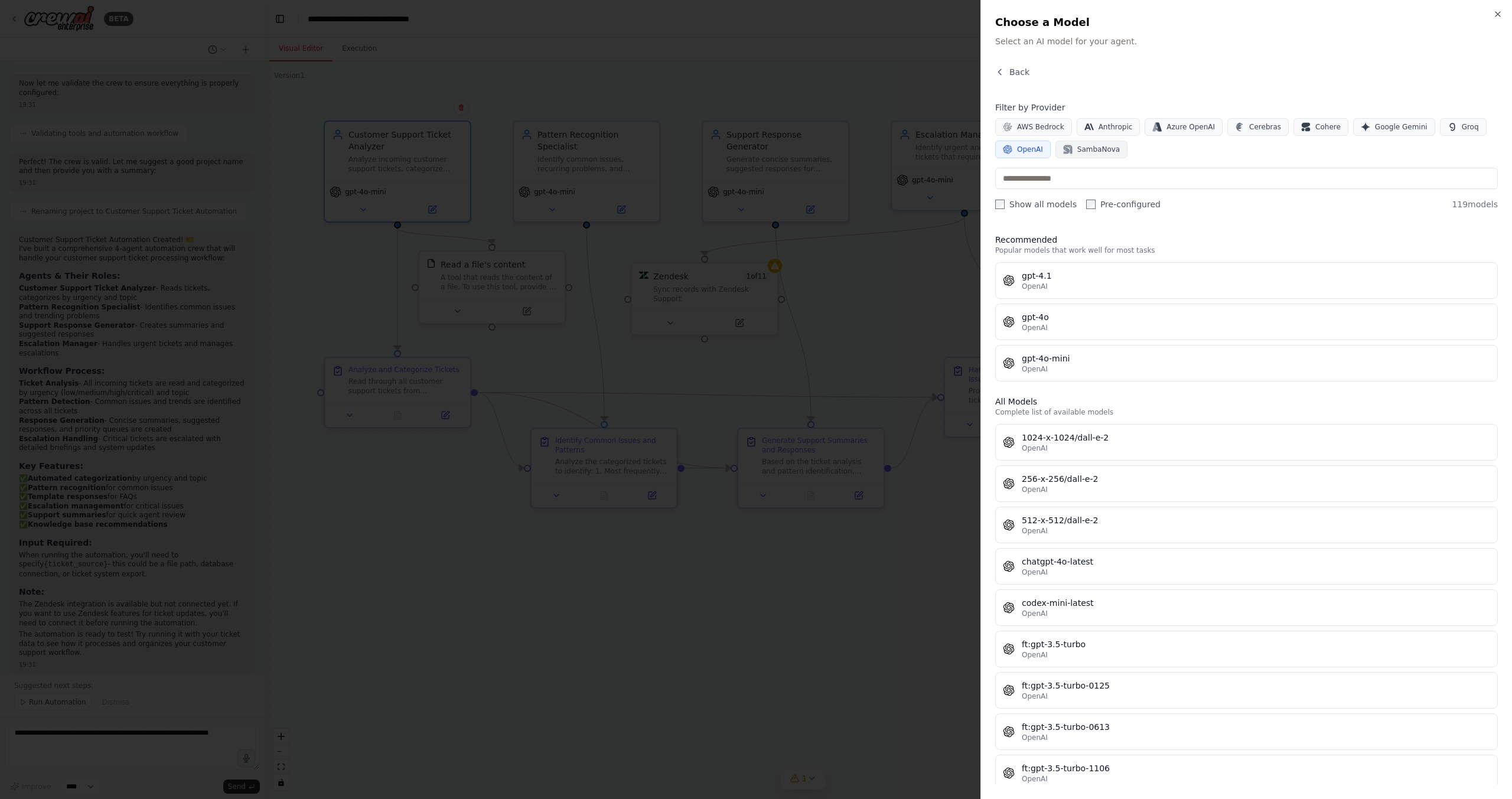
click at [1080, 156] on button "SambaNova" at bounding box center [1091, 150] width 72 height 18
click at [1036, 150] on span "OpenAI" at bounding box center [1030, 149] width 26 height 10
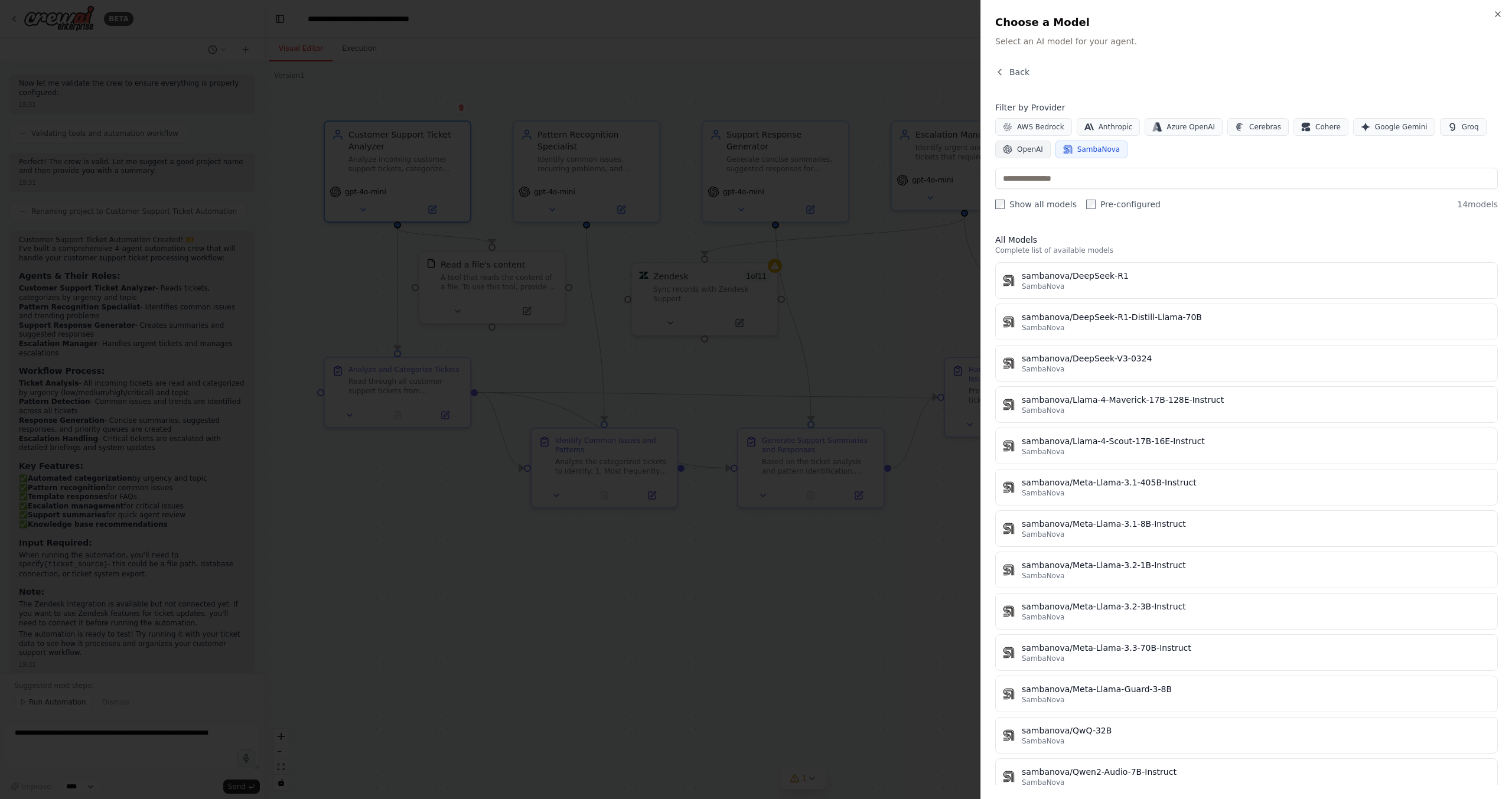
click at [1034, 144] on span "OpenAI" at bounding box center [1030, 149] width 26 height 10
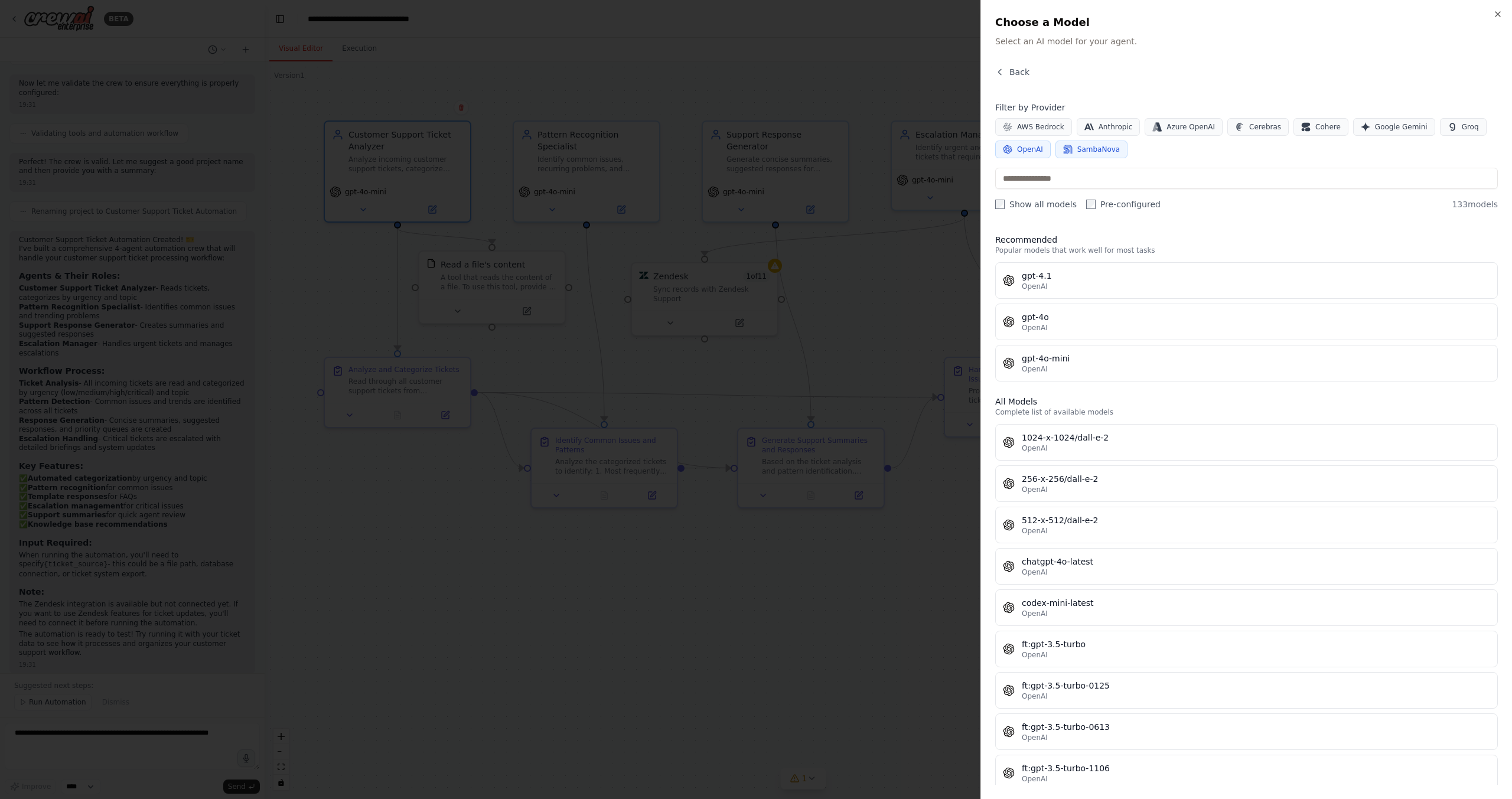
click at [1080, 145] on span "SambaNova" at bounding box center [1098, 149] width 42 height 10
click at [1499, 15] on icon "button" at bounding box center [1498, 14] width 10 height 10
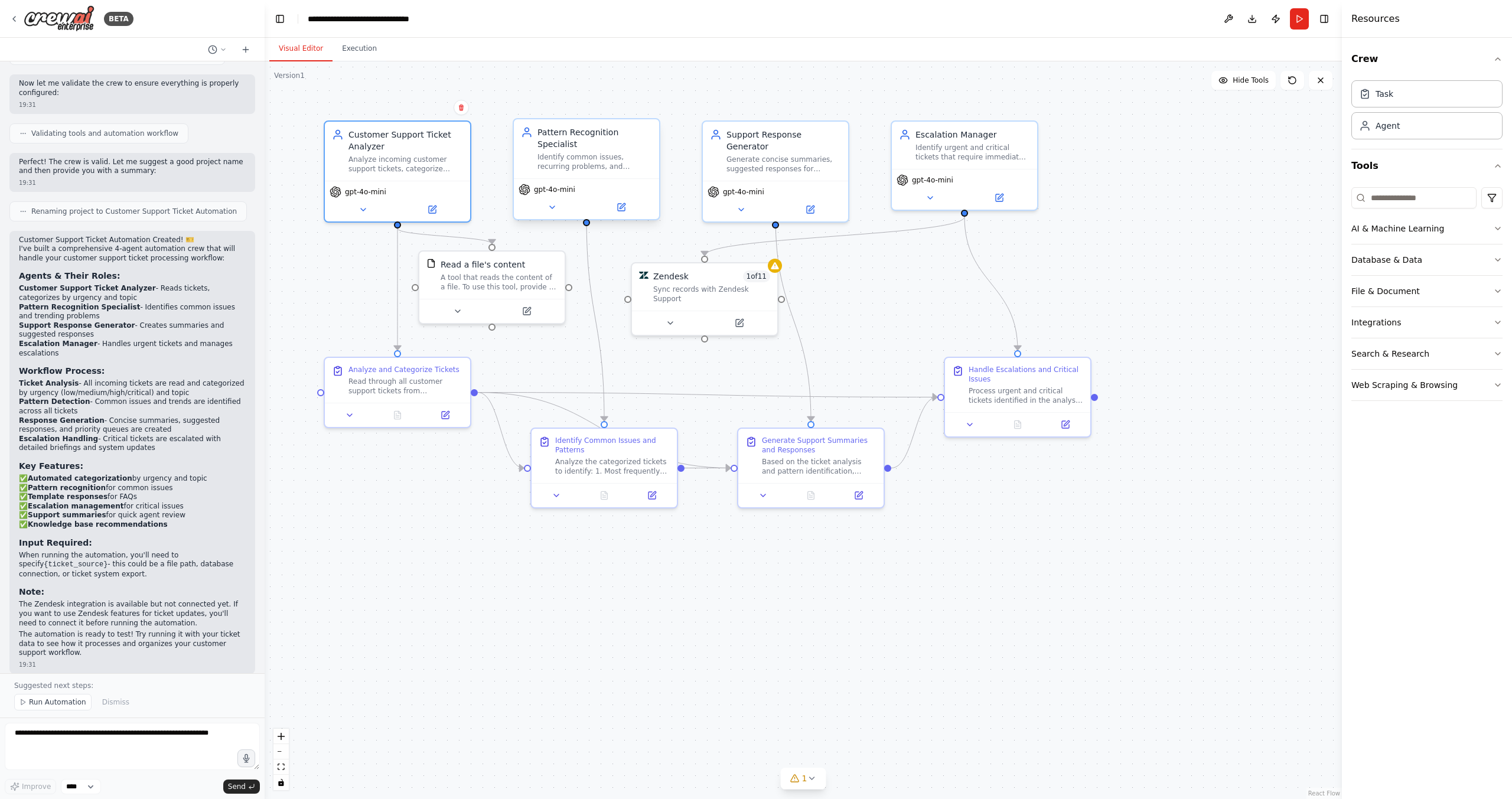
click at [587, 153] on div "Identify common issues, recurring problems, and trending topics from analyzed t…" at bounding box center [595, 161] width 114 height 19
click at [595, 152] on div "Identify common issues, recurring problems, and trending topics from analyzed t…" at bounding box center [595, 161] width 114 height 19
click at [617, 202] on icon at bounding box center [621, 207] width 10 height 10
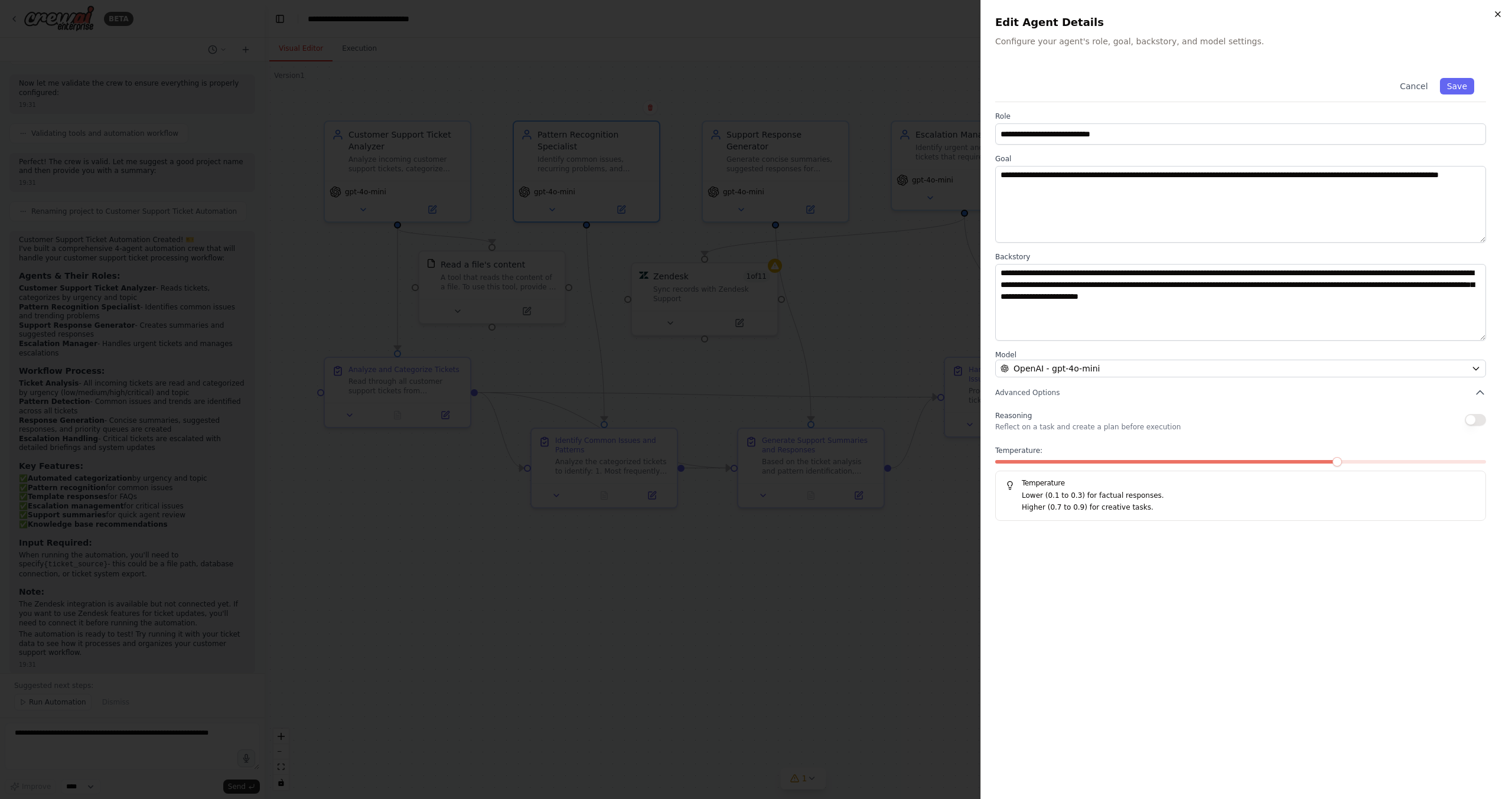
click at [1498, 16] on icon "button" at bounding box center [1498, 14] width 10 height 10
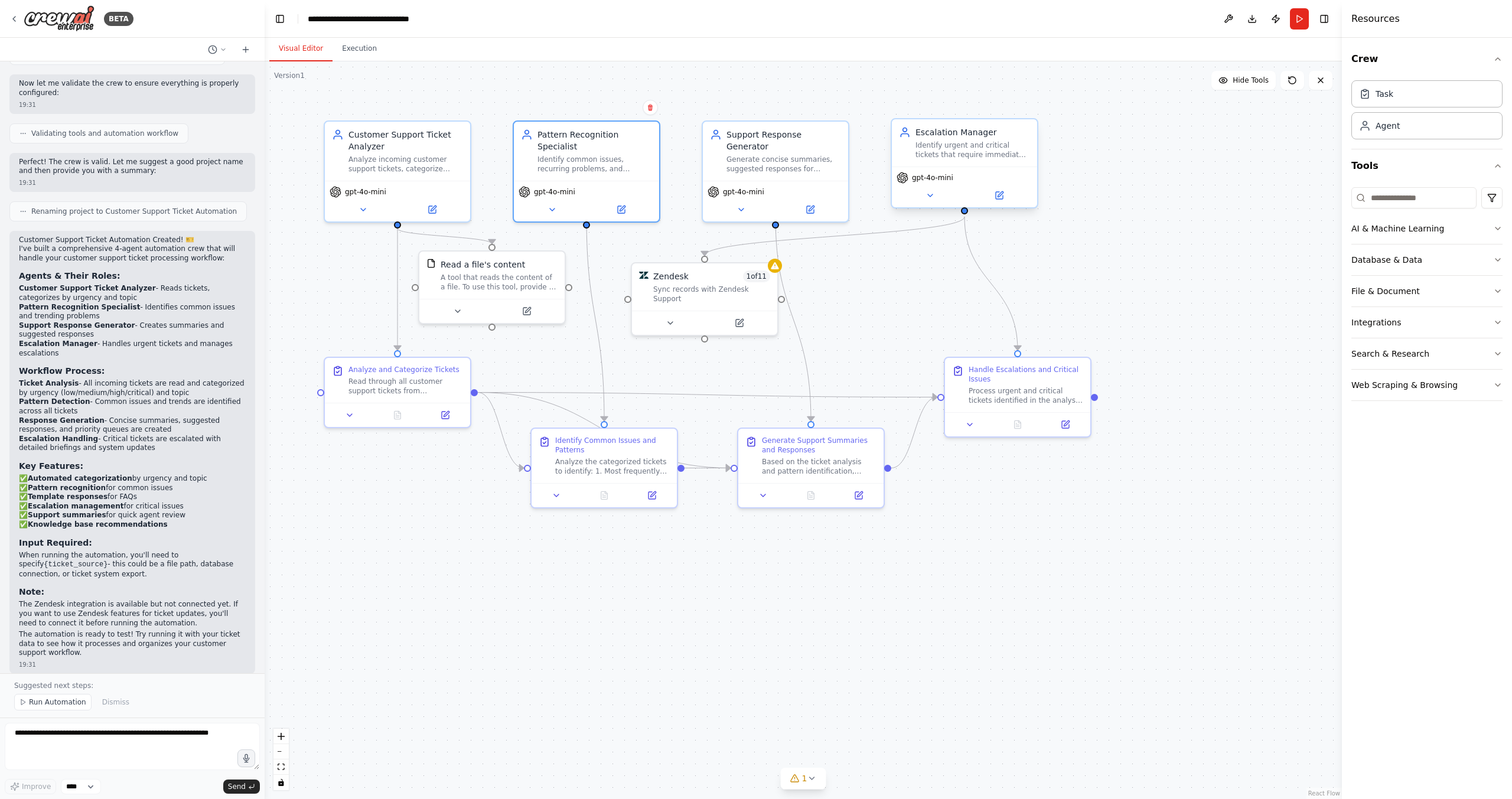
click at [1003, 147] on div "Identify urgent and critical tickets that require immediate escalation, determi…" at bounding box center [972, 150] width 114 height 19
click at [1298, 20] on button "Run" at bounding box center [1299, 19] width 19 height 21
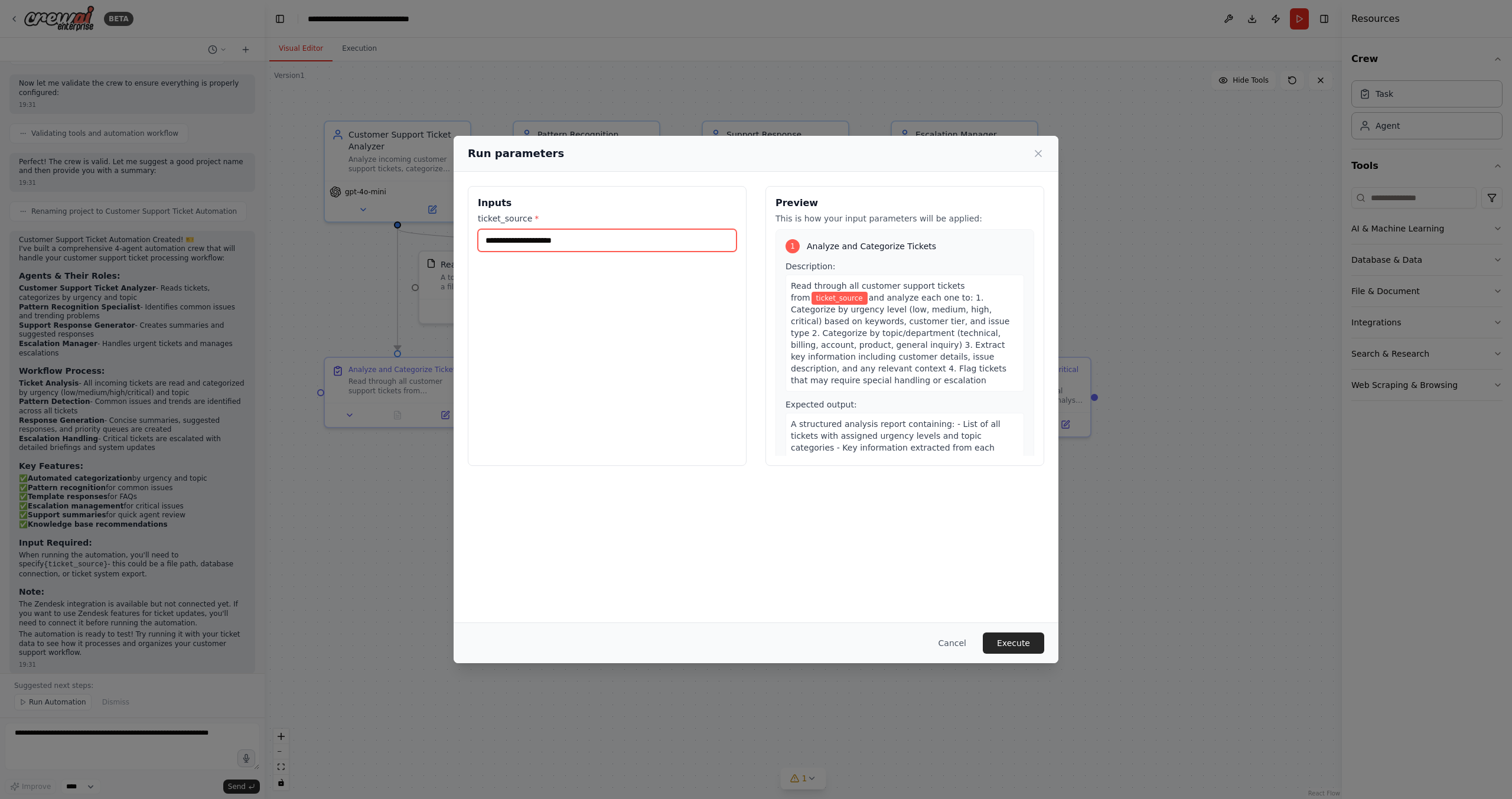
click at [606, 240] on input "ticket_source *" at bounding box center [607, 240] width 259 height 23
click at [1038, 151] on icon at bounding box center [1039, 153] width 12 height 12
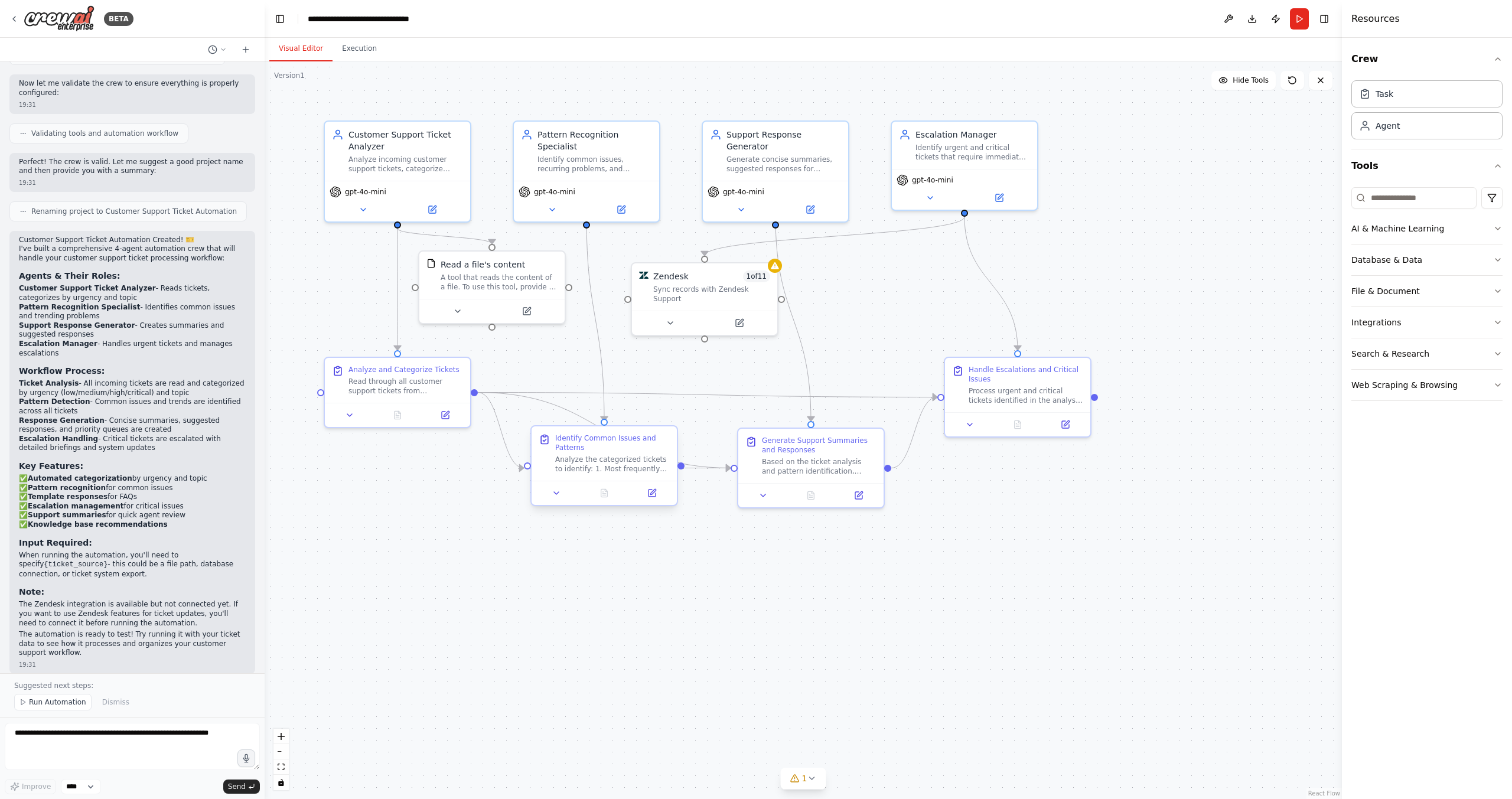
click at [611, 454] on div "Identify Common Issues and Patterns Analyze the categorized tickets to identify…" at bounding box center [613, 453] width 114 height 40
click at [657, 495] on button at bounding box center [652, 493] width 41 height 14
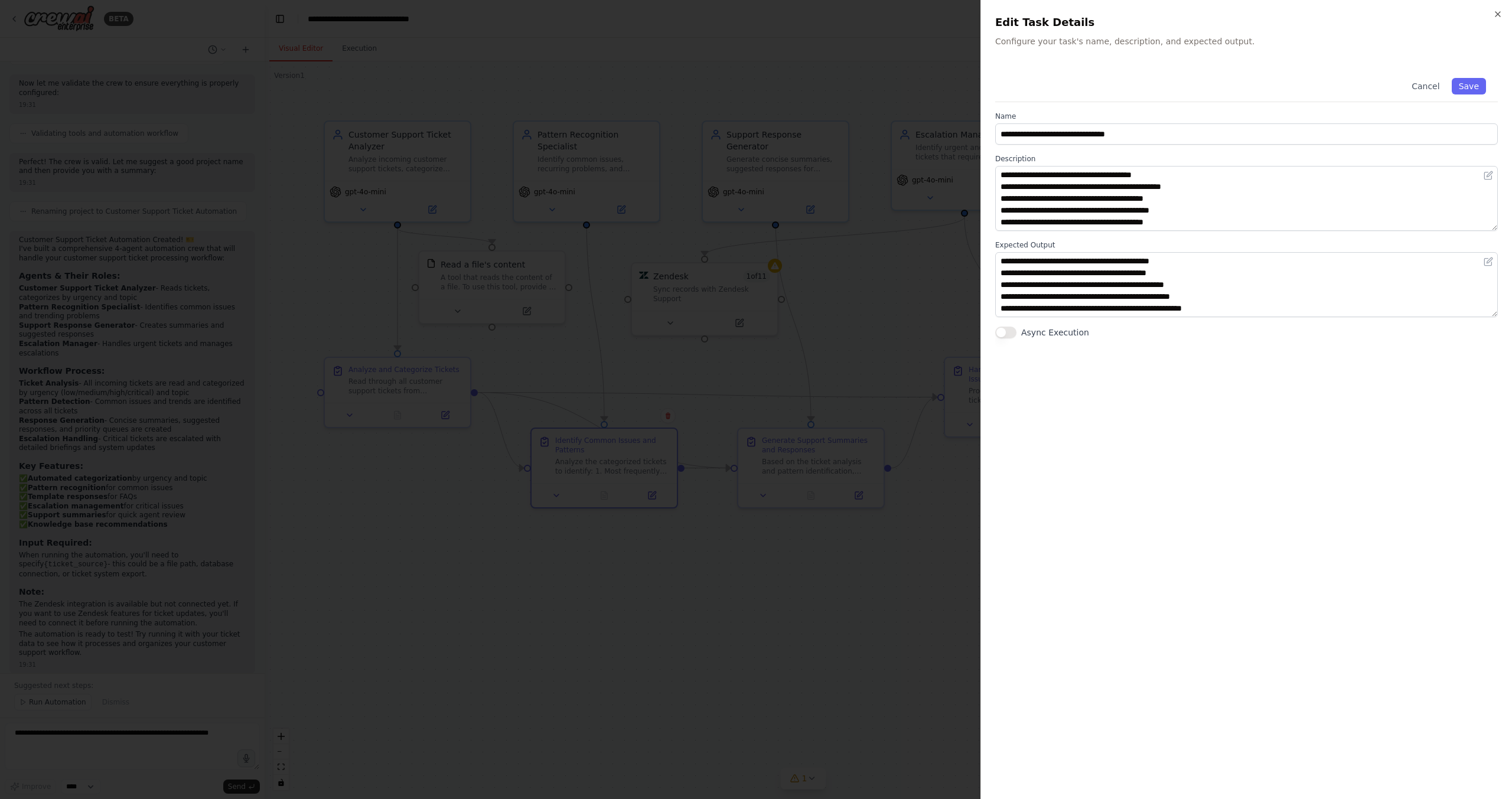
scroll to position [12, 0]
click at [1426, 87] on button "Cancel" at bounding box center [1425, 87] width 42 height 17
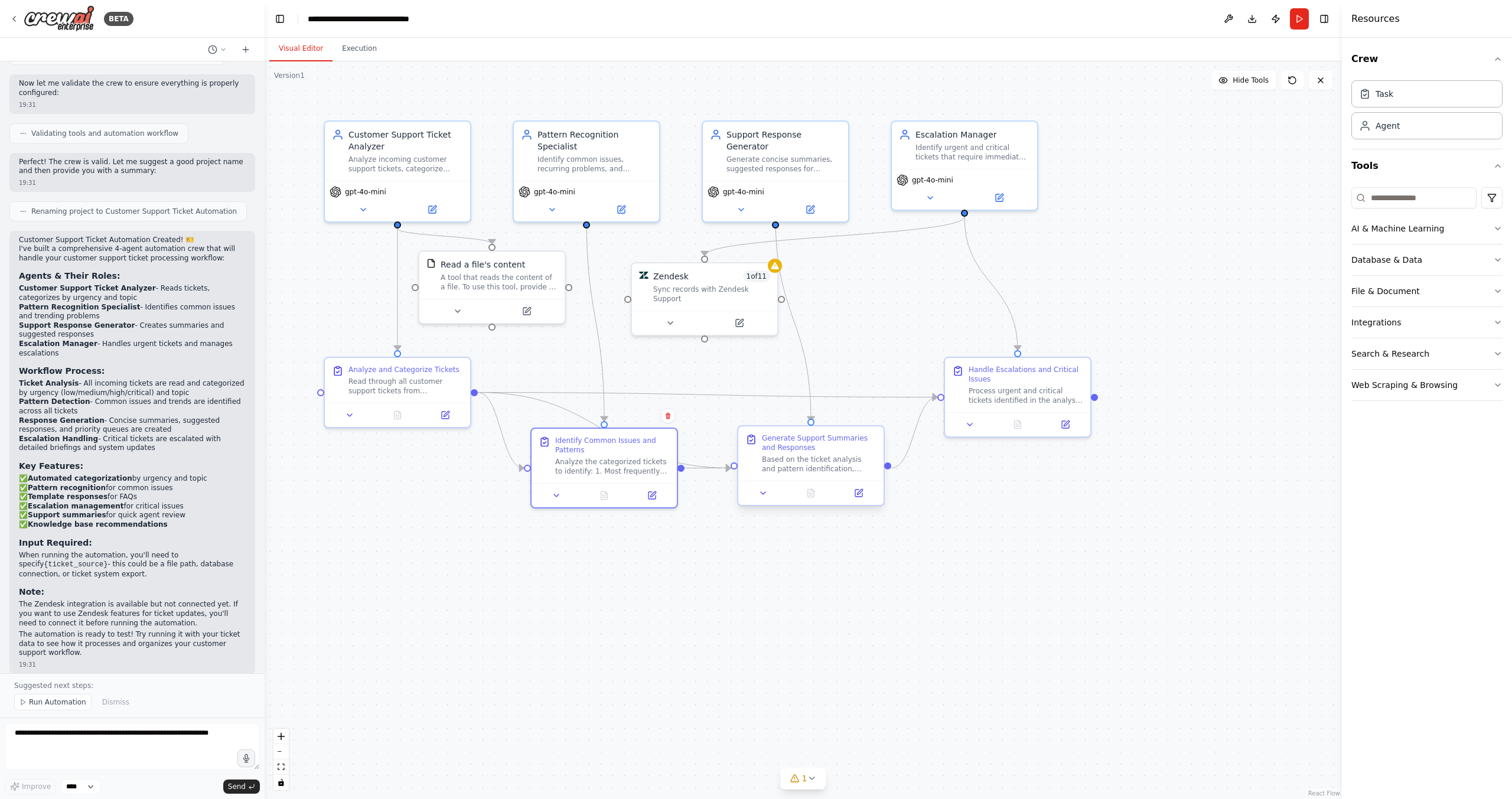
click at [794, 446] on div "Generate Support Summaries and Responses" at bounding box center [819, 442] width 114 height 19
click at [1495, 229] on icon "button" at bounding box center [1498, 228] width 10 height 10
click at [1497, 433] on icon "button" at bounding box center [1498, 434] width 10 height 10
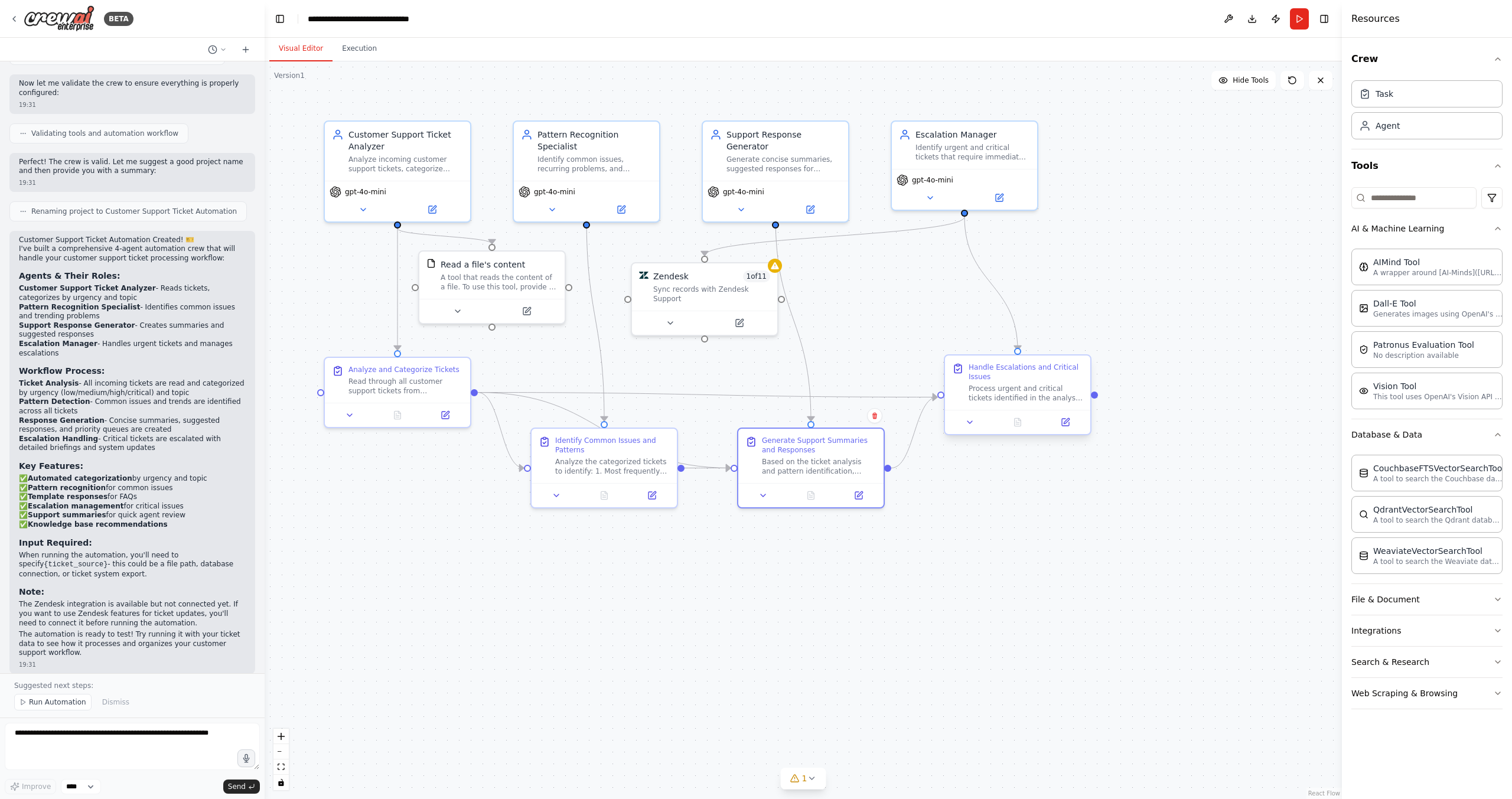
click at [1033, 382] on div "Handle Escalations and Critical Issues Process urgent and critical tickets iden…" at bounding box center [1026, 382] width 114 height 40
drag, startPoint x: 801, startPoint y: 463, endPoint x: 811, endPoint y: 574, distance: 111.4
click at [811, 574] on div ".deletable-edge-delete-btn { width: 20px; height: 20px; border: 0px solid #ffff…" at bounding box center [803, 430] width 1077 height 737
click at [795, 152] on div "Generate concise summaries, suggested responses for frequently asked questions,…" at bounding box center [783, 161] width 114 height 19
click at [359, 48] on button "Execution" at bounding box center [359, 49] width 53 height 25
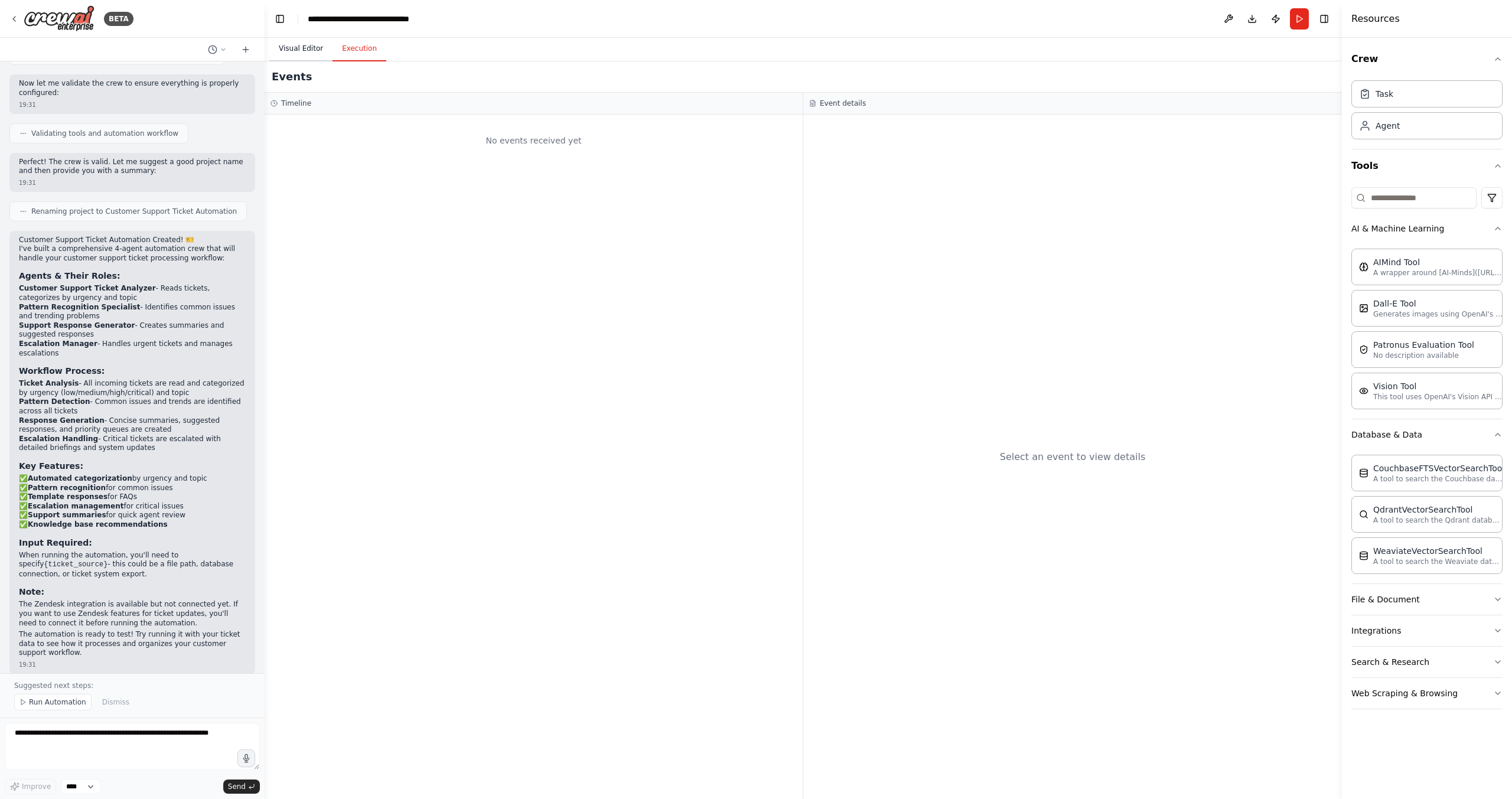
click at [300, 47] on button "Visual Editor" at bounding box center [301, 49] width 63 height 25
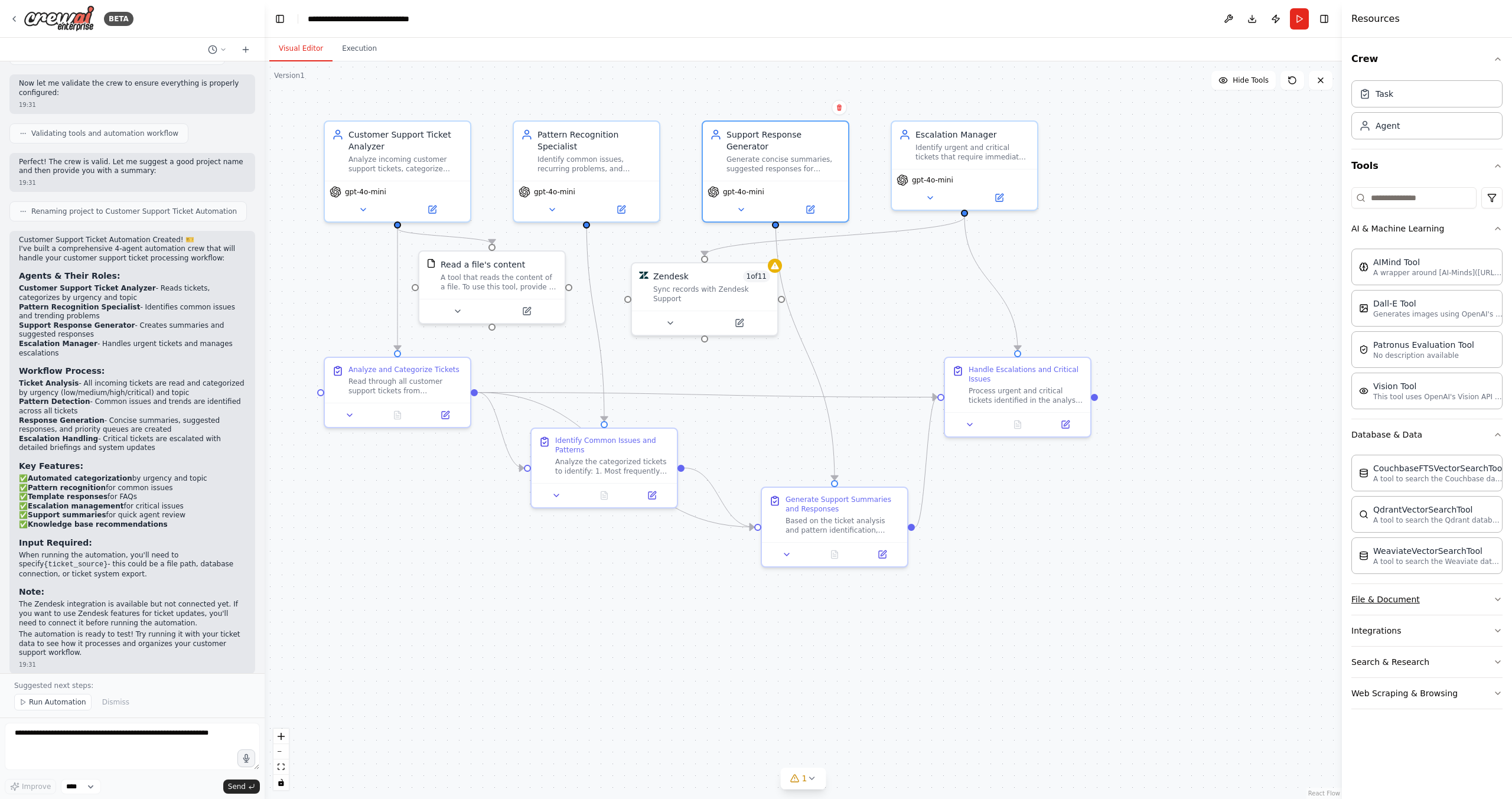
click at [1411, 603] on button "File & Document" at bounding box center [1426, 599] width 151 height 31
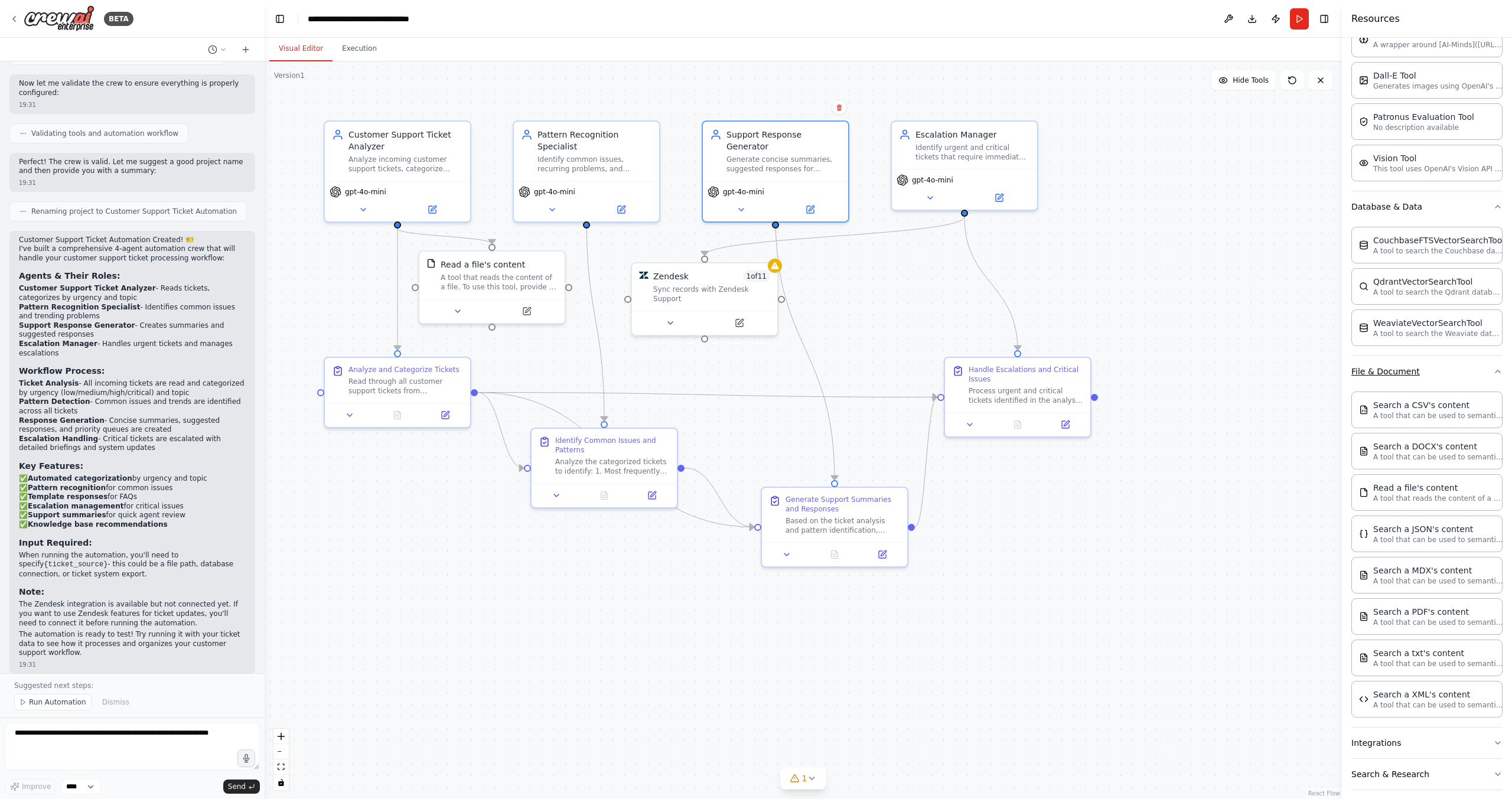
scroll to position [269, 0]
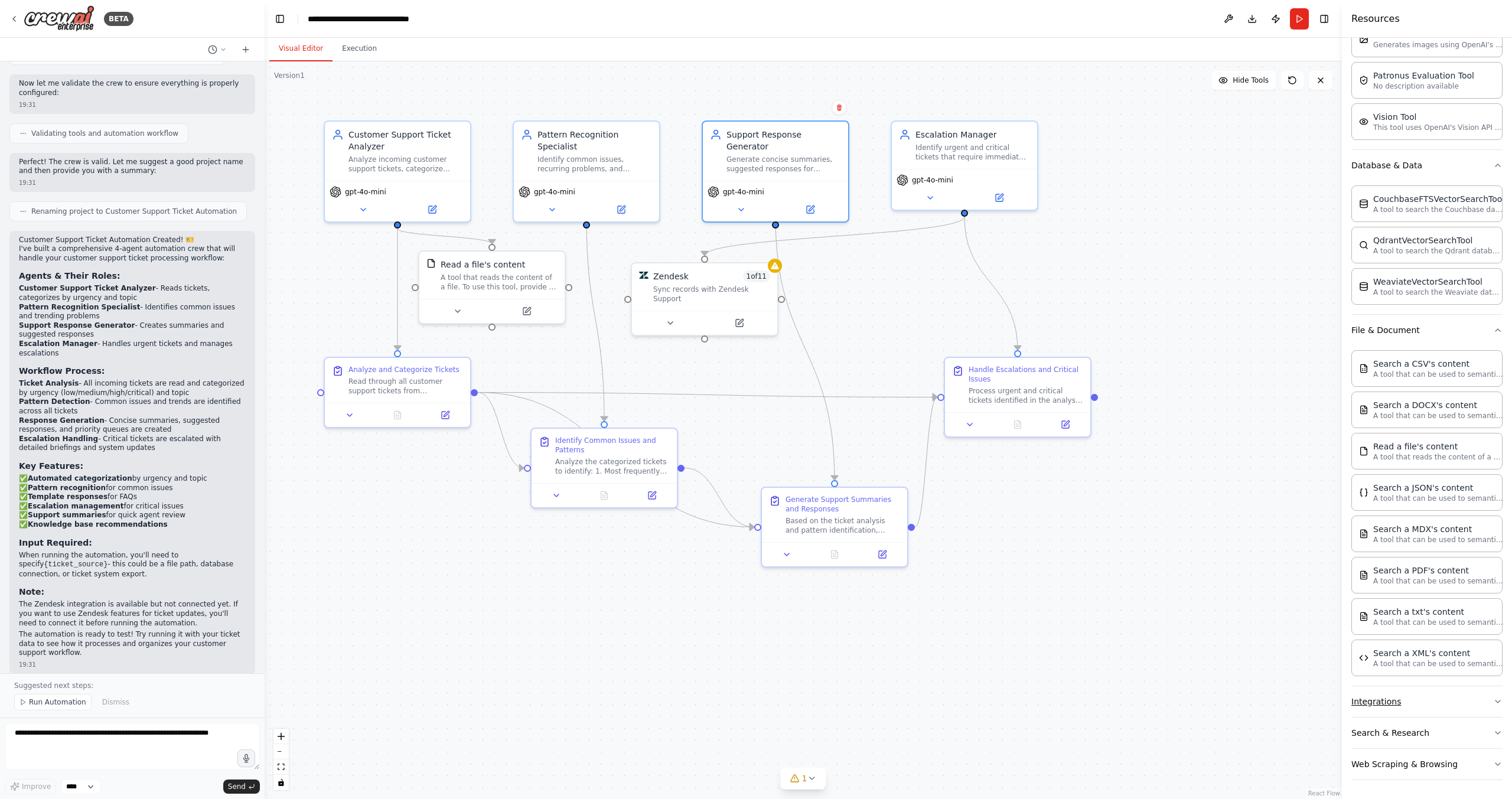
click at [1431, 705] on button "Integrations" at bounding box center [1426, 701] width 151 height 31
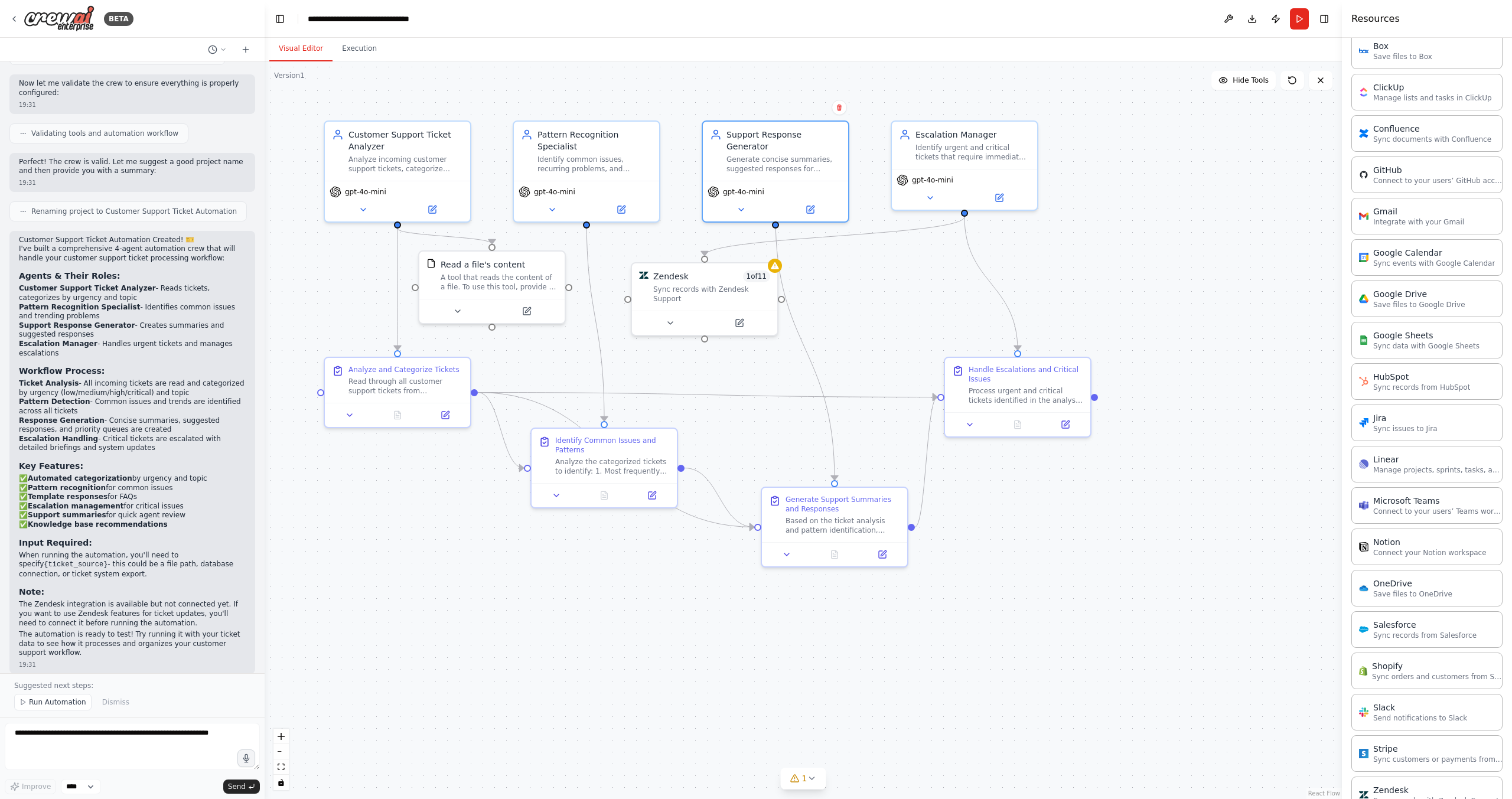
scroll to position [1105, 0]
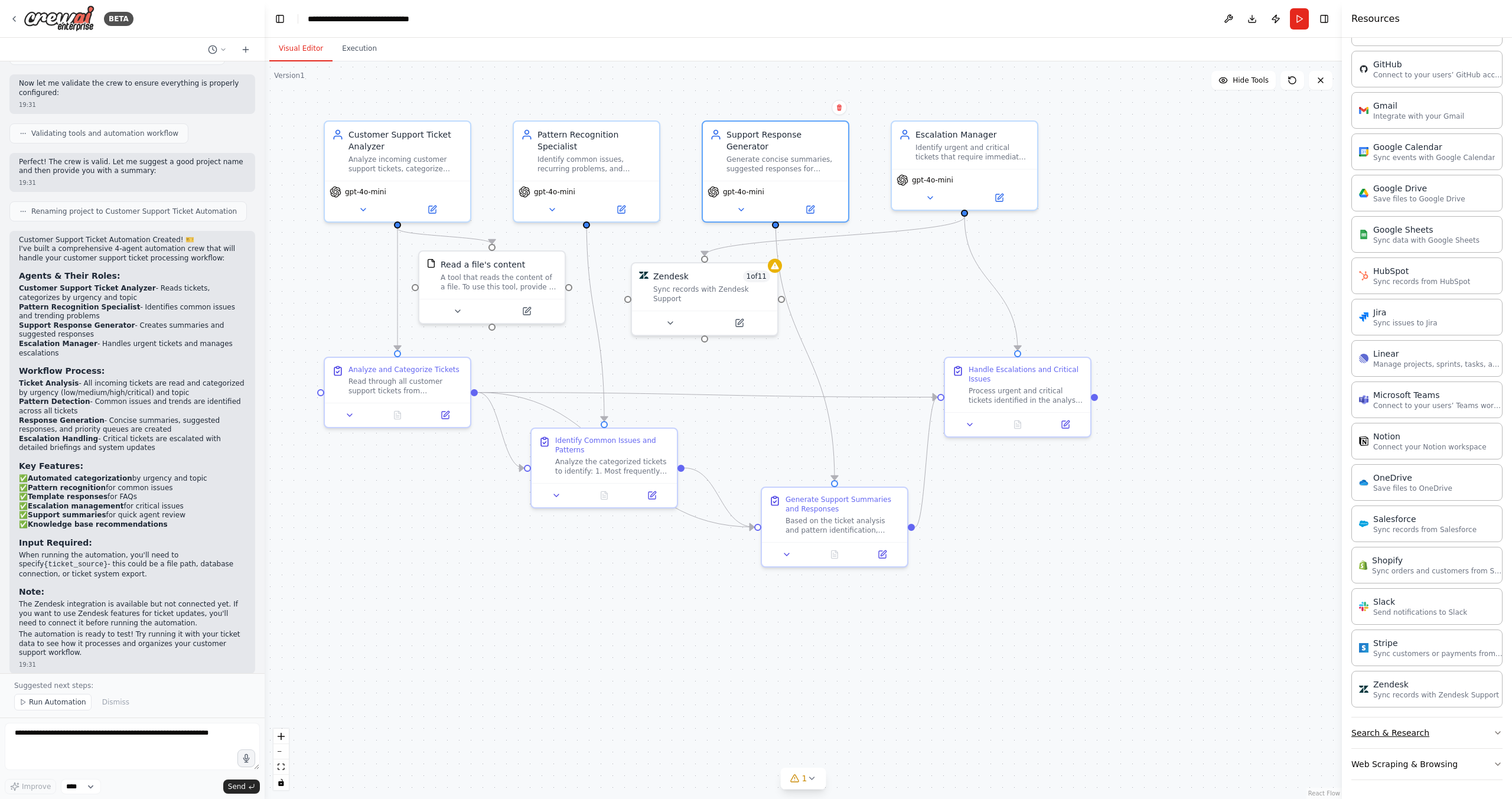
click at [1444, 736] on button "Search & Research" at bounding box center [1426, 732] width 151 height 31
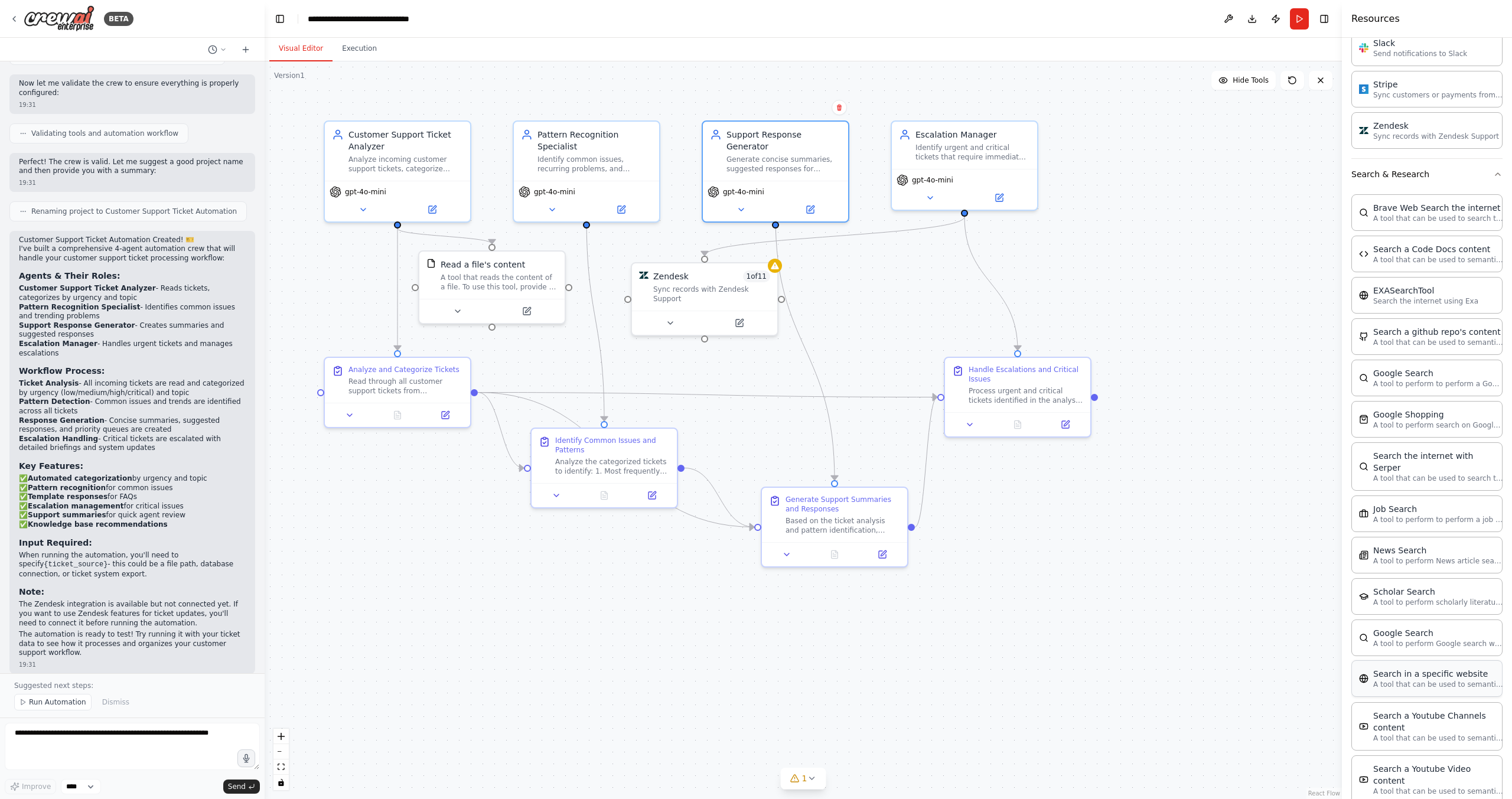
scroll to position [1705, 0]
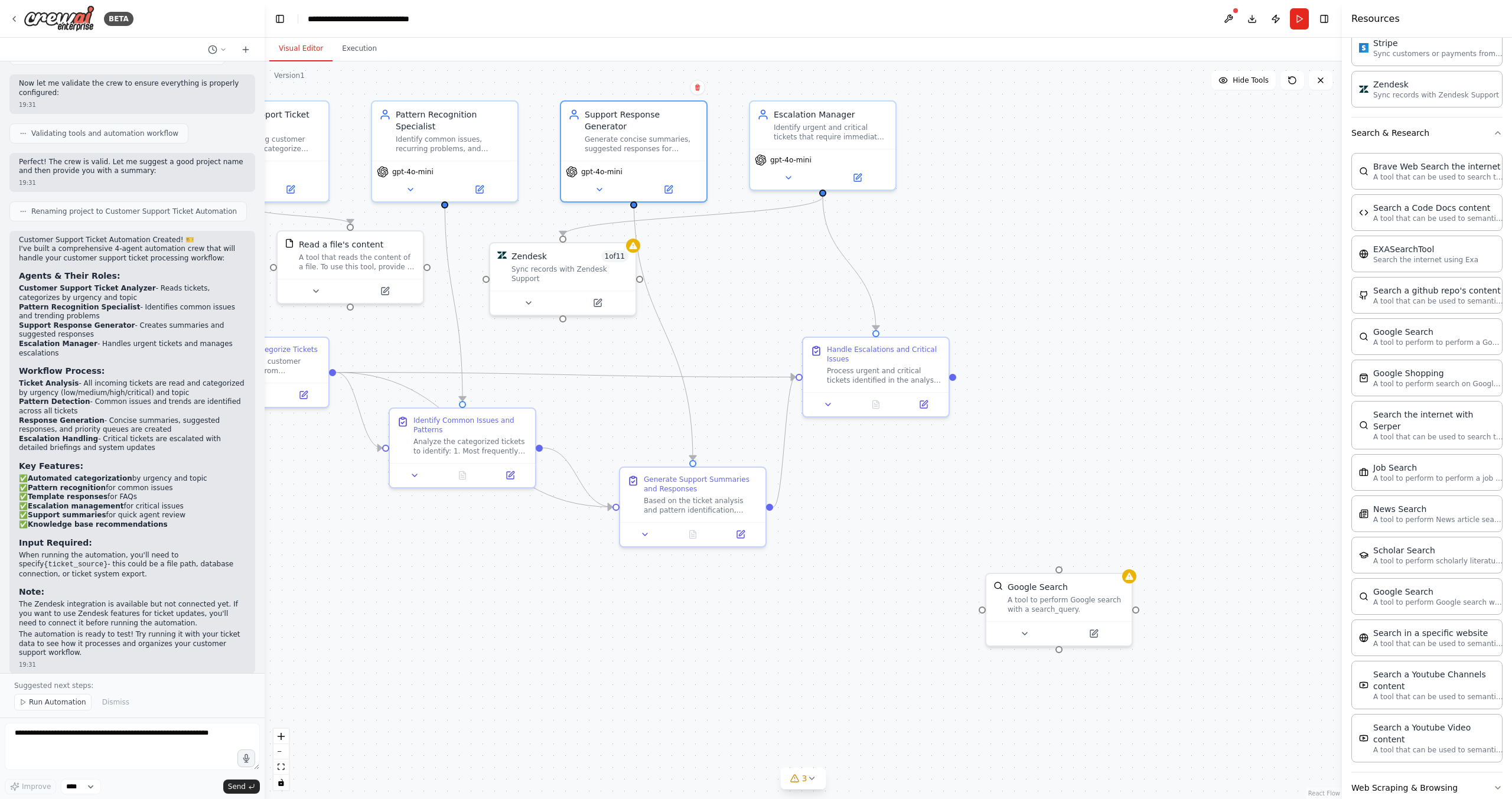
drag, startPoint x: 1068, startPoint y: 530, endPoint x: 926, endPoint y: 513, distance: 143.0
click at [926, 513] on div ".deletable-edge-delete-btn { width: 20px; height: 20px; border: 0px solid #ffff…" at bounding box center [803, 430] width 1077 height 737
click at [1026, 588] on div "Google Search" at bounding box center [1037, 587] width 60 height 12
click at [1115, 570] on div "Confirm" at bounding box center [1121, 562] width 20 height 20
click at [1121, 566] on button at bounding box center [1122, 562] width 15 height 15
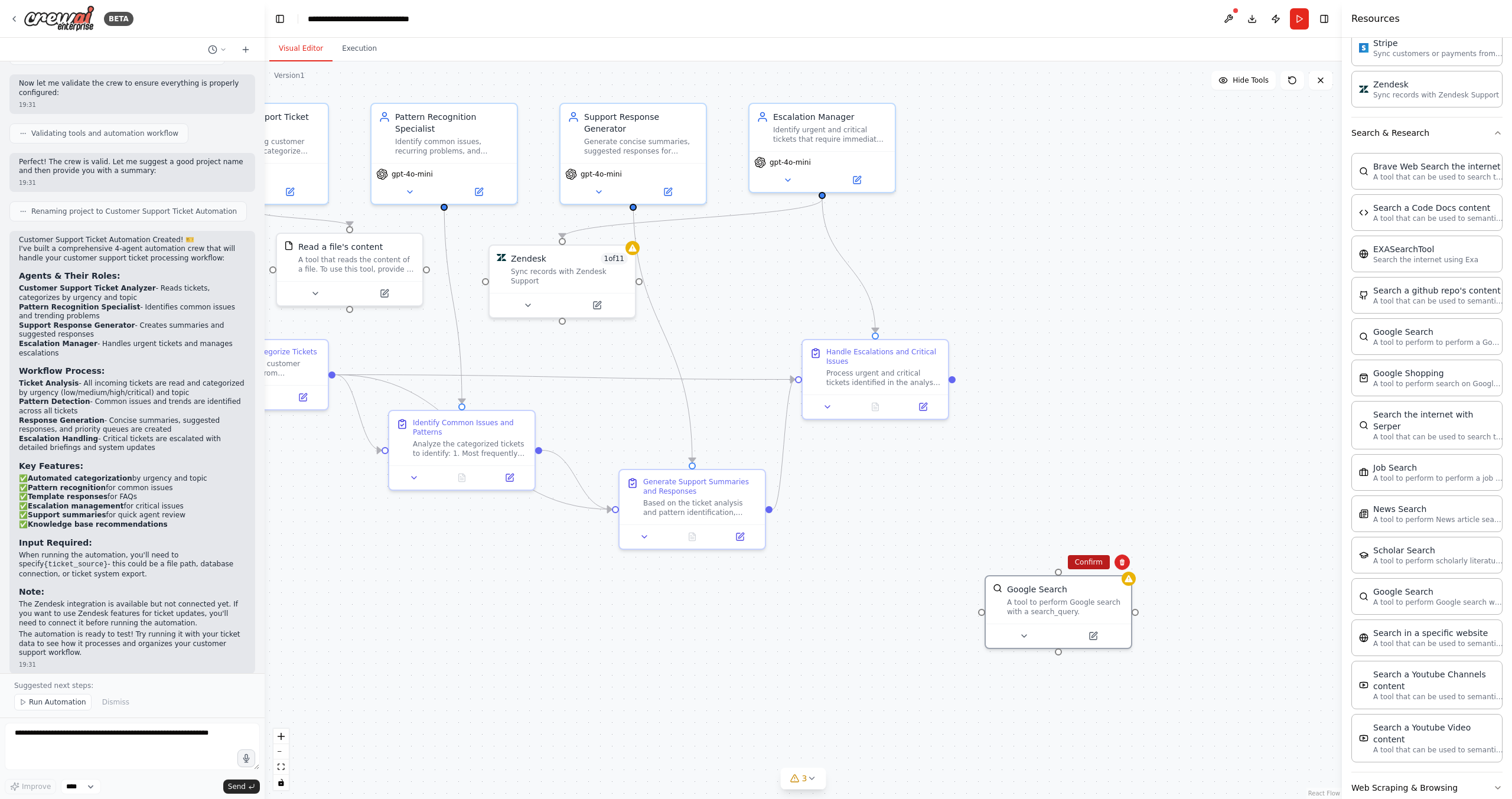
click at [1083, 561] on button "Confirm" at bounding box center [1089, 562] width 42 height 14
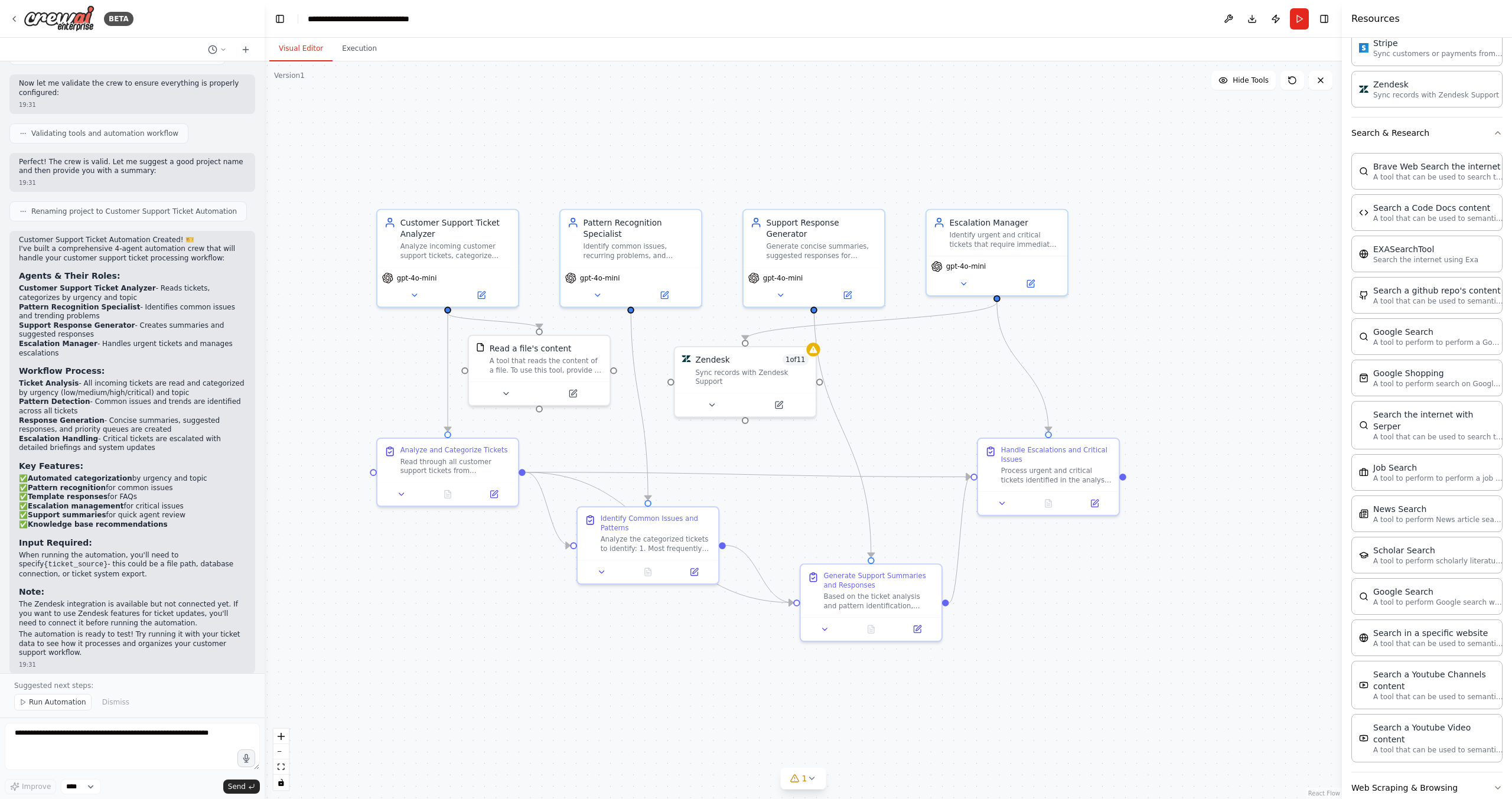
drag, startPoint x: 896, startPoint y: 547, endPoint x: 1068, endPoint y: 639, distance: 195.1
click at [1068, 639] on div ".deletable-edge-delete-btn { width: 20px; height: 20px; border: 0px solid #ffff…" at bounding box center [803, 430] width 1077 height 737
click at [1046, 473] on div "Process urgent and critical tickets identified in the analysis to: 1. Create de…" at bounding box center [1057, 472] width 111 height 18
click at [533, 360] on div "A tool that reads the content of a file. To use this tool, provide a 'file_path…" at bounding box center [546, 363] width 114 height 18
click at [1493, 782] on icon "button" at bounding box center [1498, 787] width 10 height 10
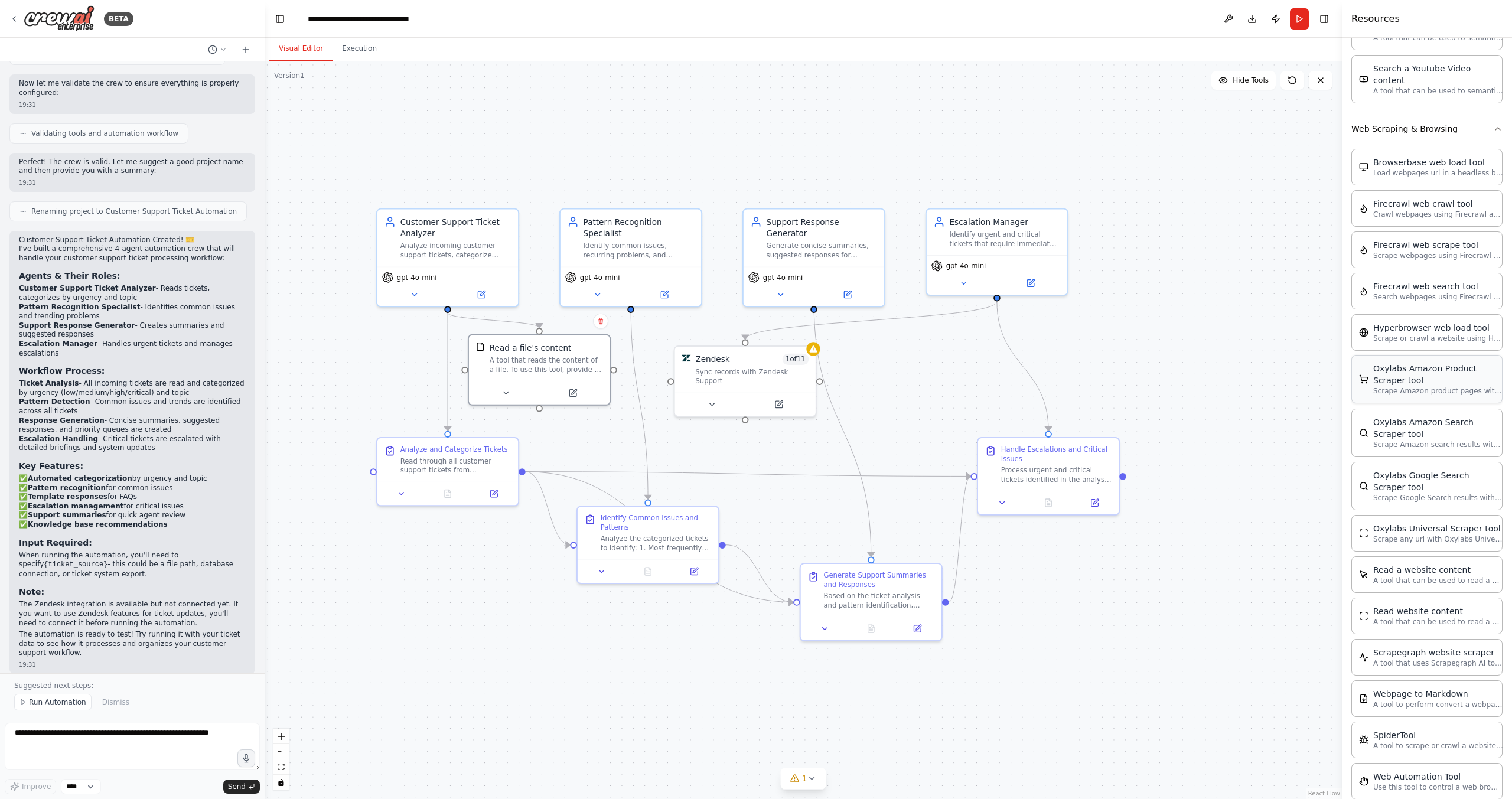
scroll to position [2370, 0]
click at [459, 453] on div "Analyze and Categorize Tickets Read through all customer support tickets from {…" at bounding box center [456, 457] width 111 height 29
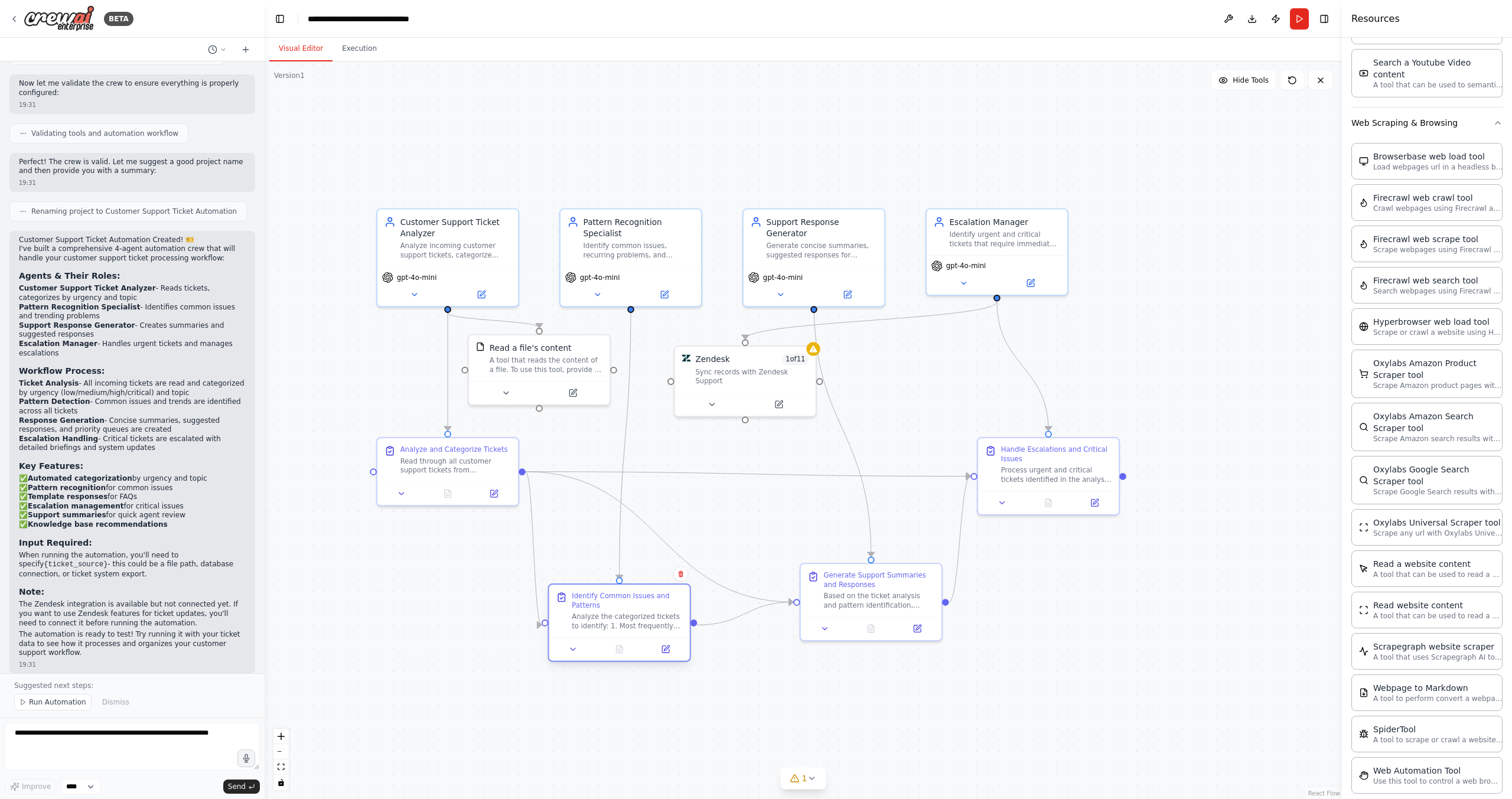
drag, startPoint x: 658, startPoint y: 543, endPoint x: 628, endPoint y: 619, distance: 81.7
click at [628, 619] on div "Analyze the categorized tickets to identify: 1. Most frequently occurring issue…" at bounding box center [628, 621] width 111 height 18
